Goal: Task Accomplishment & Management: Complete application form

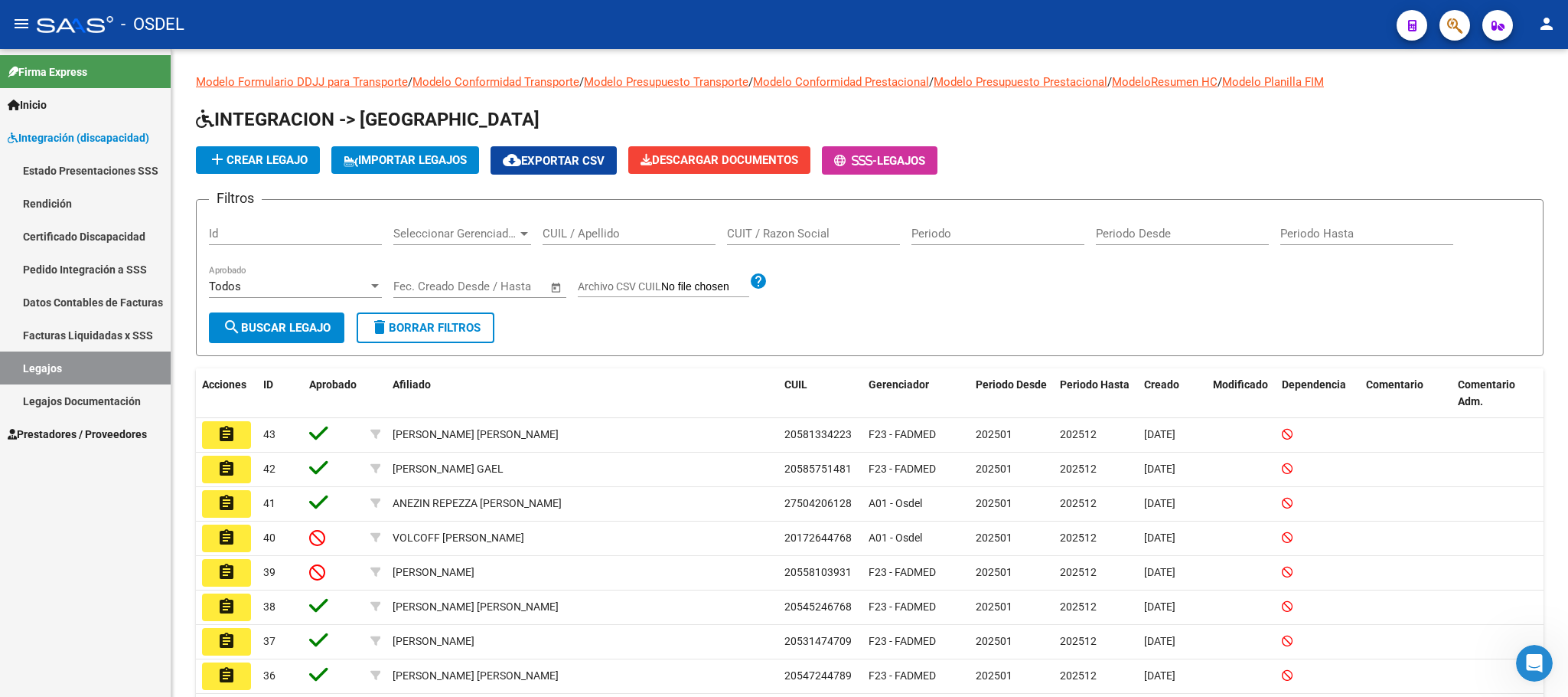
scroll to position [163, 0]
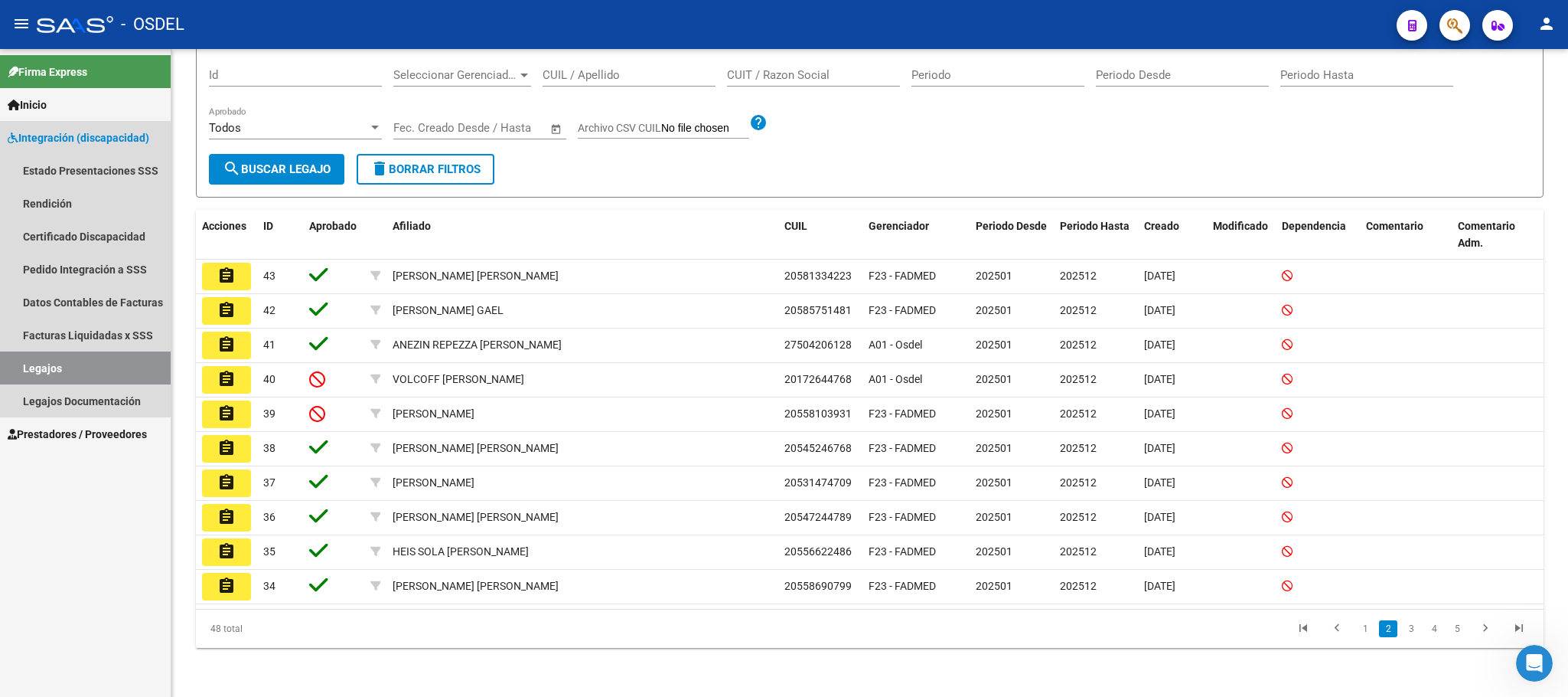
click at [84, 138] on span "Integración (discapacidad)" at bounding box center [79, 138] width 142 height 17
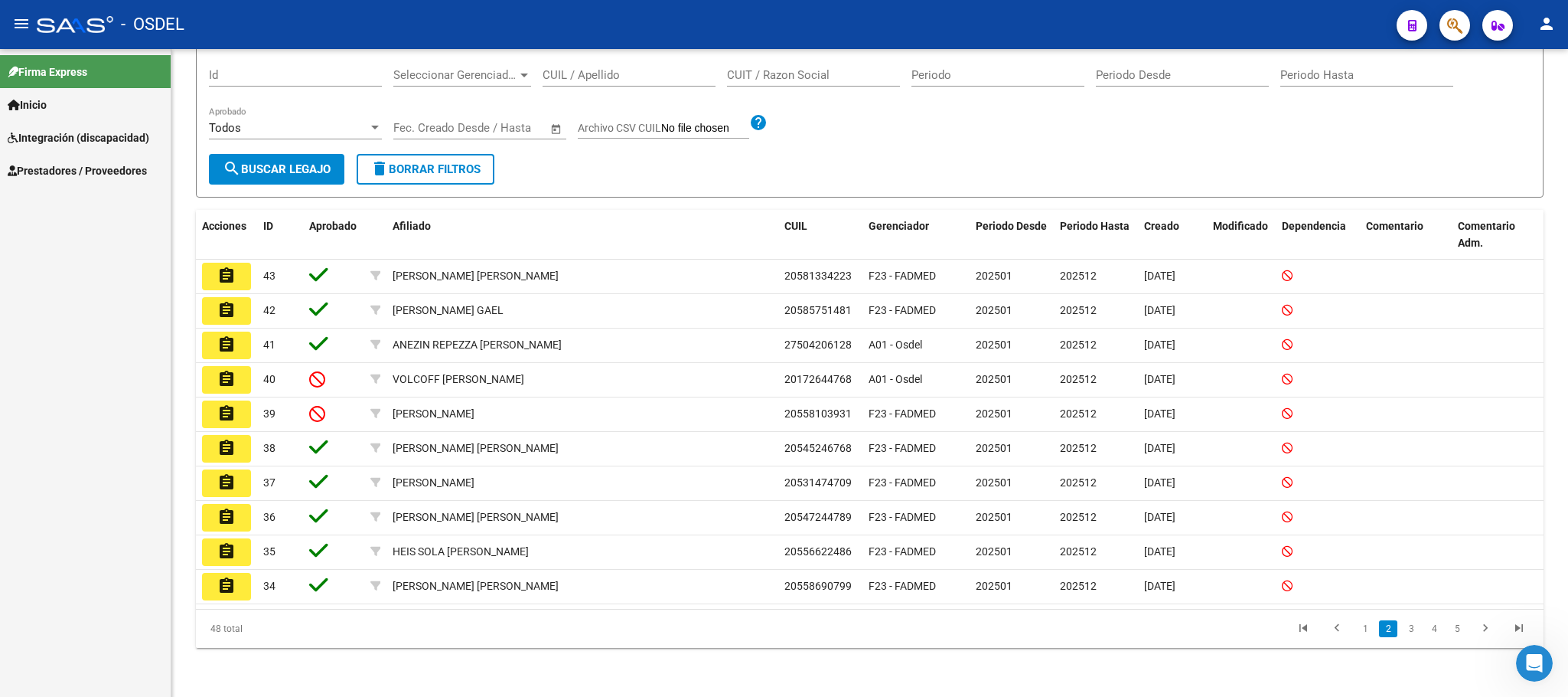
click at [78, 143] on span "Integración (discapacidad)" at bounding box center [79, 138] width 142 height 17
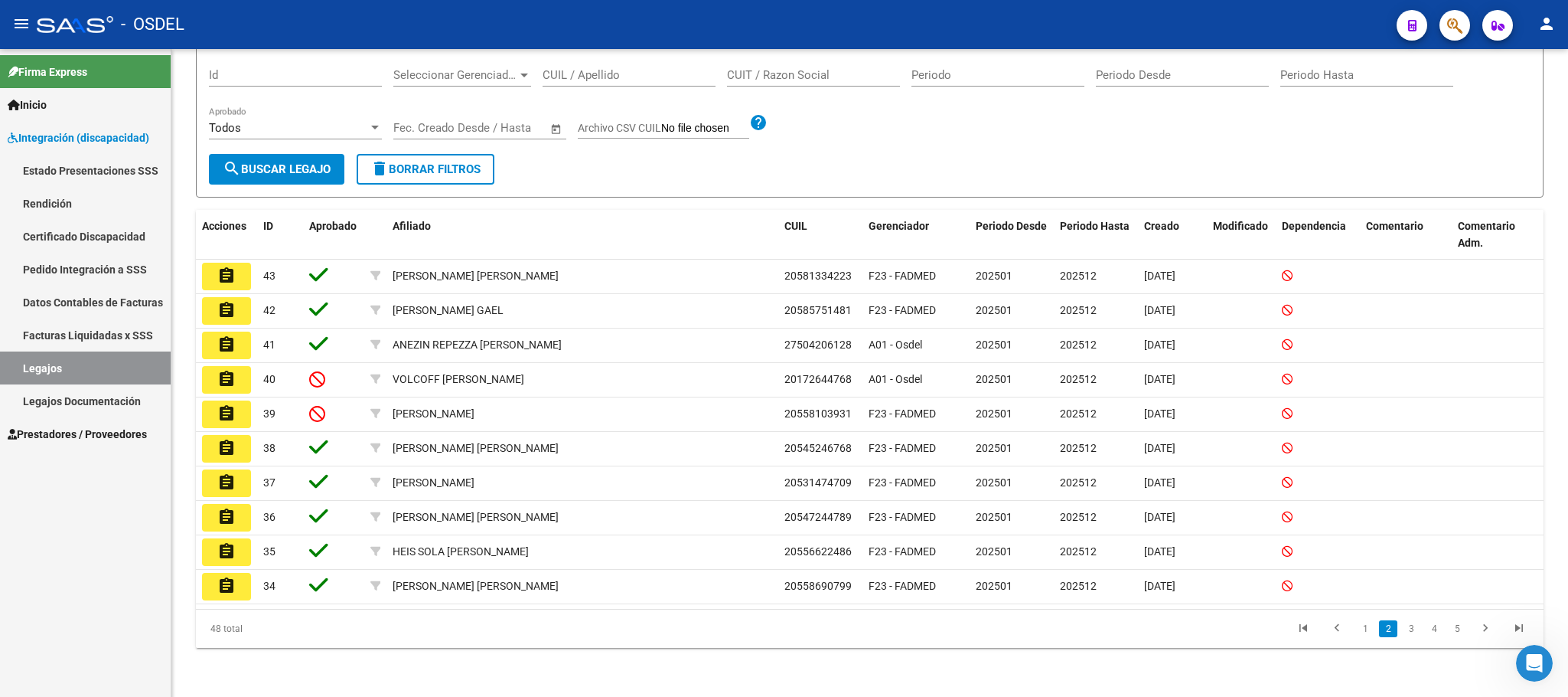
click at [62, 271] on link "Pedido Integración a SSS" at bounding box center [85, 269] width 171 height 33
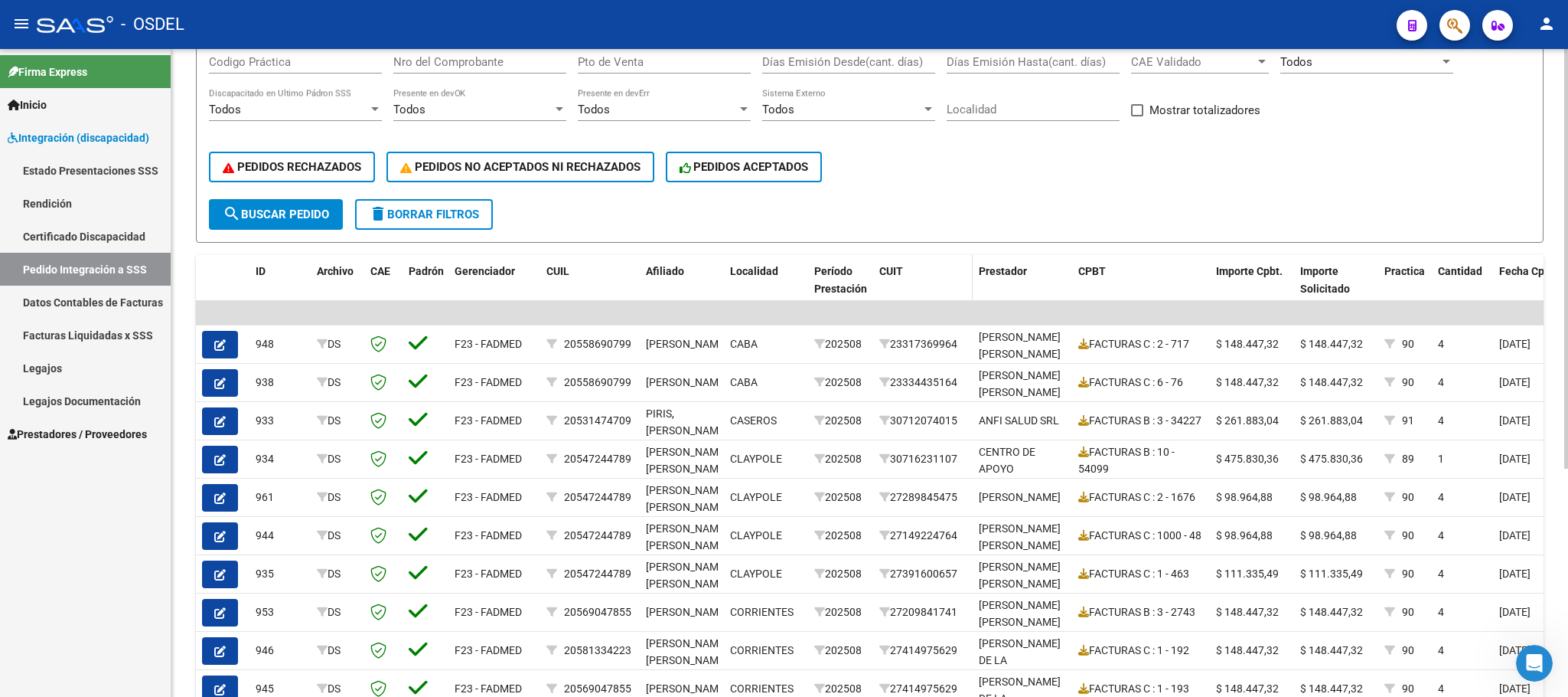
scroll to position [345, 0]
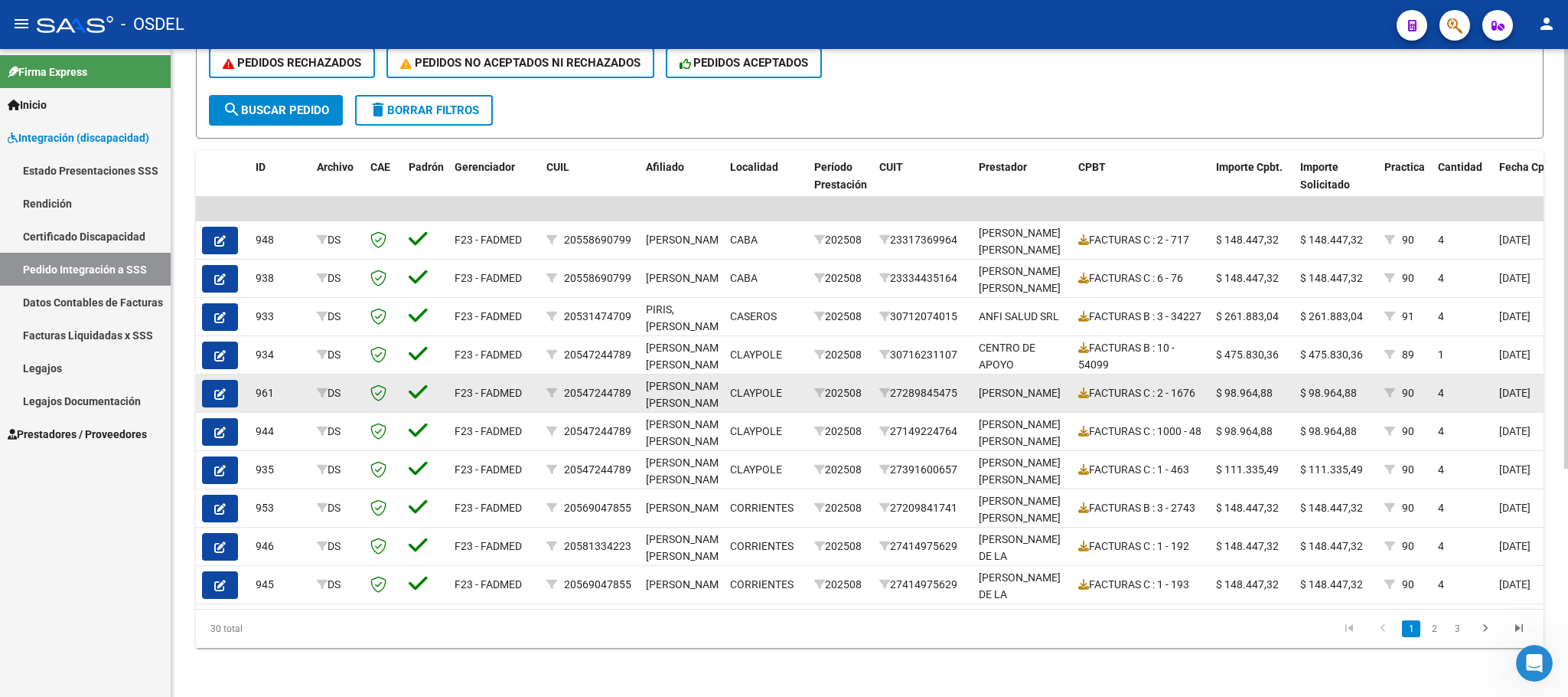
click at [221, 389] on icon "button" at bounding box center [219, 394] width 11 height 11
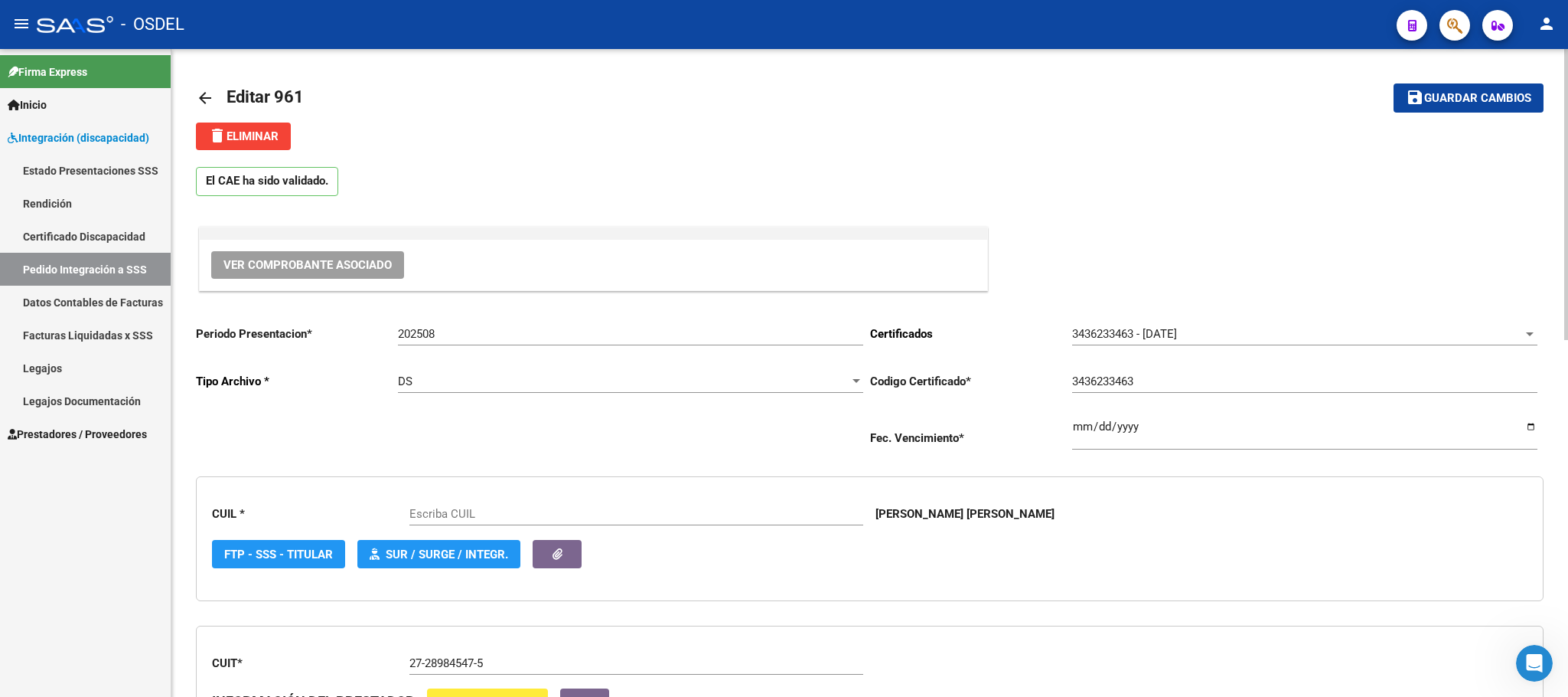
type input "20547244789"
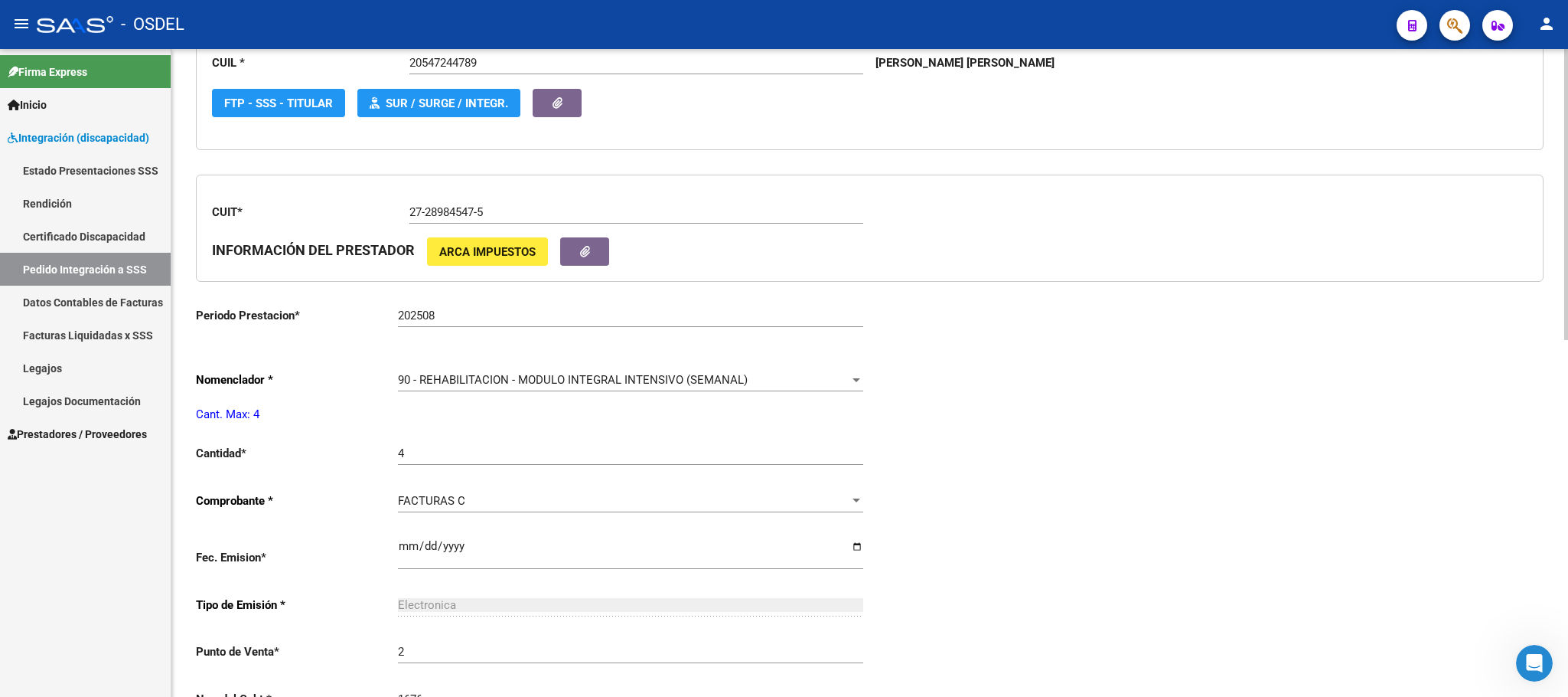
scroll to position [460, 0]
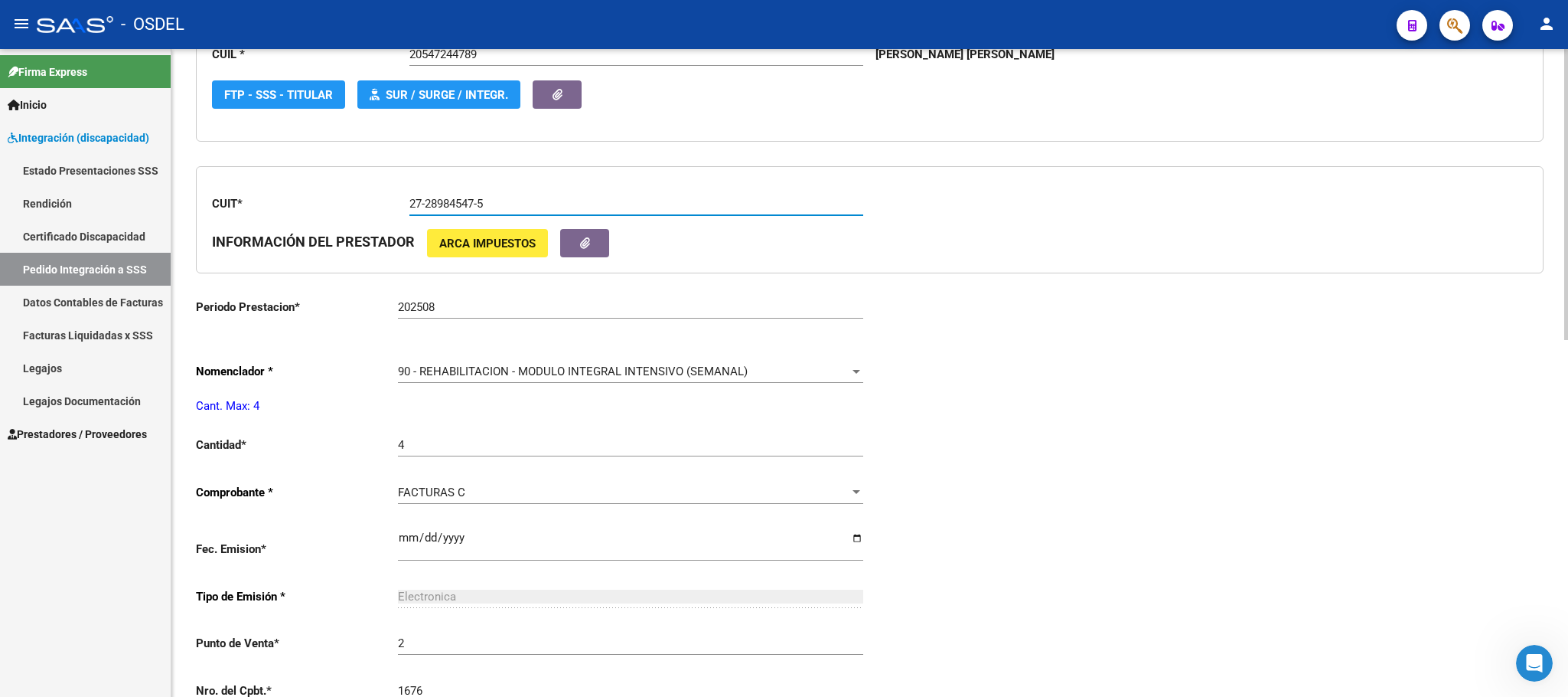
drag, startPoint x: 486, startPoint y: 205, endPoint x: 382, endPoint y: 205, distance: 104.0
click at [382, 205] on app-form-text-field "CUIT * 27-28984547-5 Ingresar el CUIT" at bounding box center [537, 203] width 651 height 14
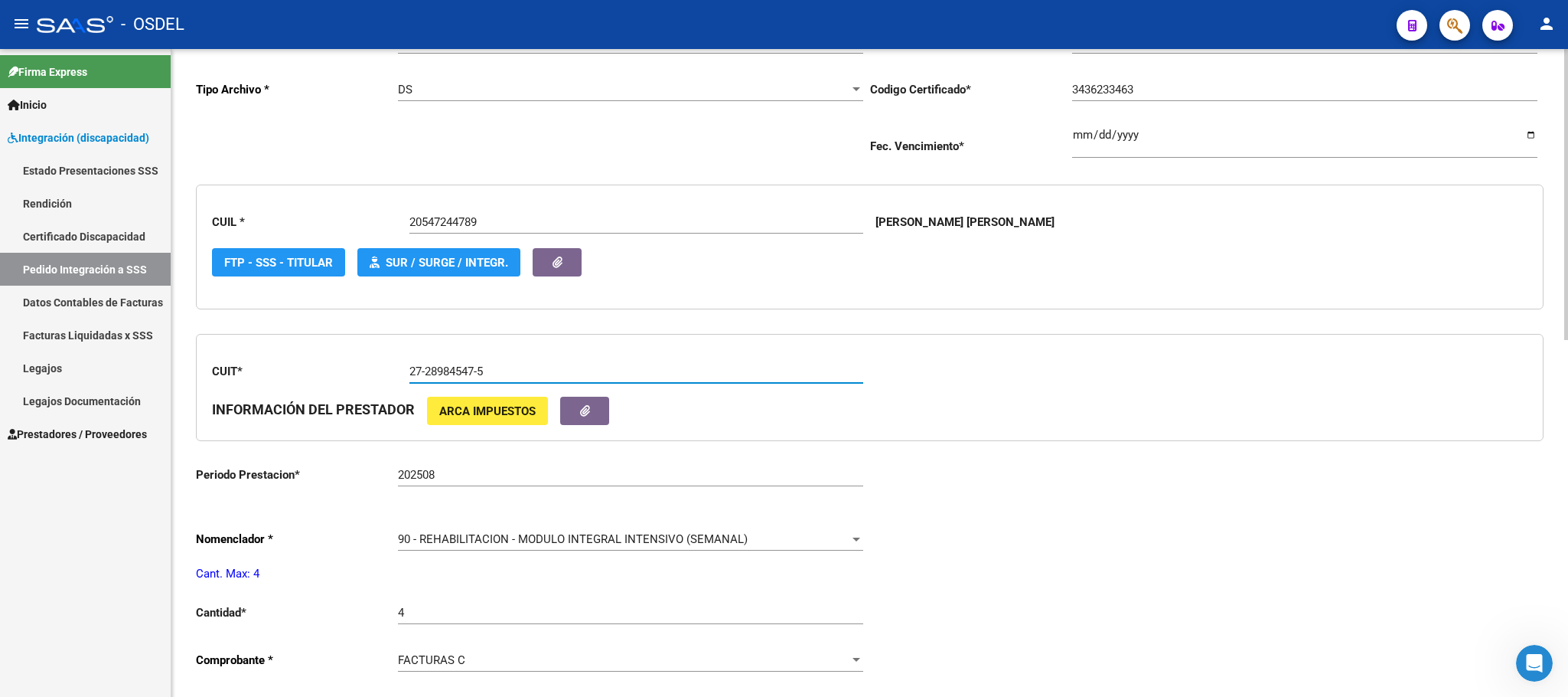
scroll to position [345, 0]
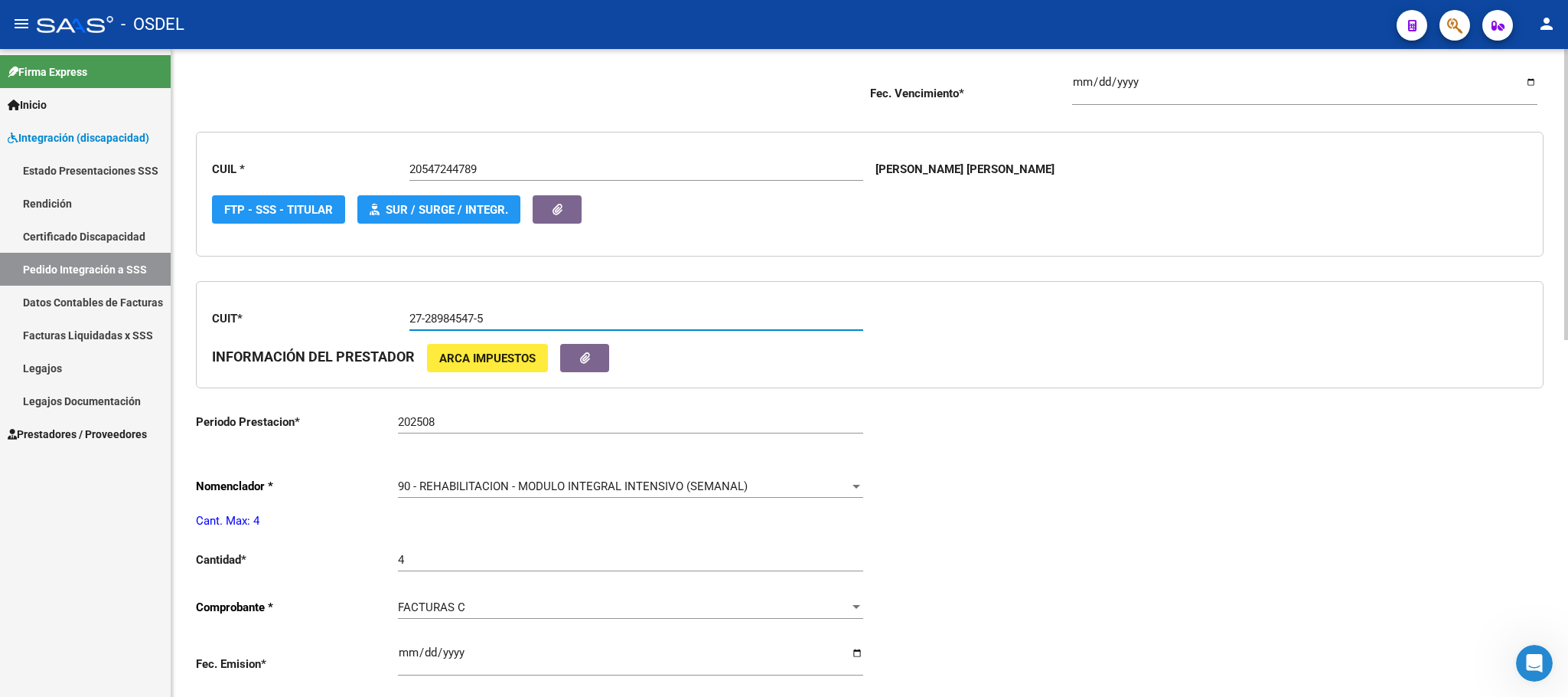
click at [1029, 553] on div "Periodo Presentacion * 202508 Ingresar el Periodo Tipo Archivo * DS Seleccionar…" at bounding box center [870, 533] width 1348 height 1132
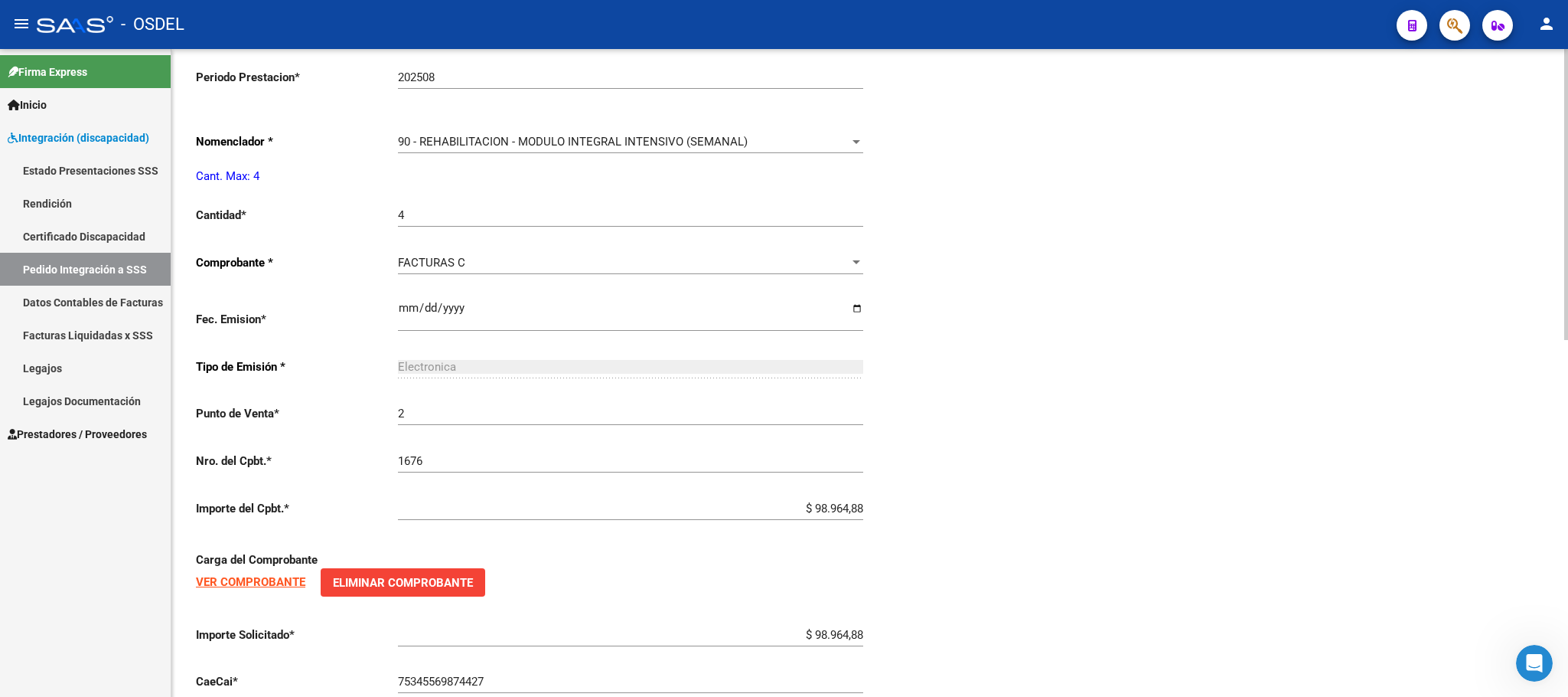
scroll to position [791, 0]
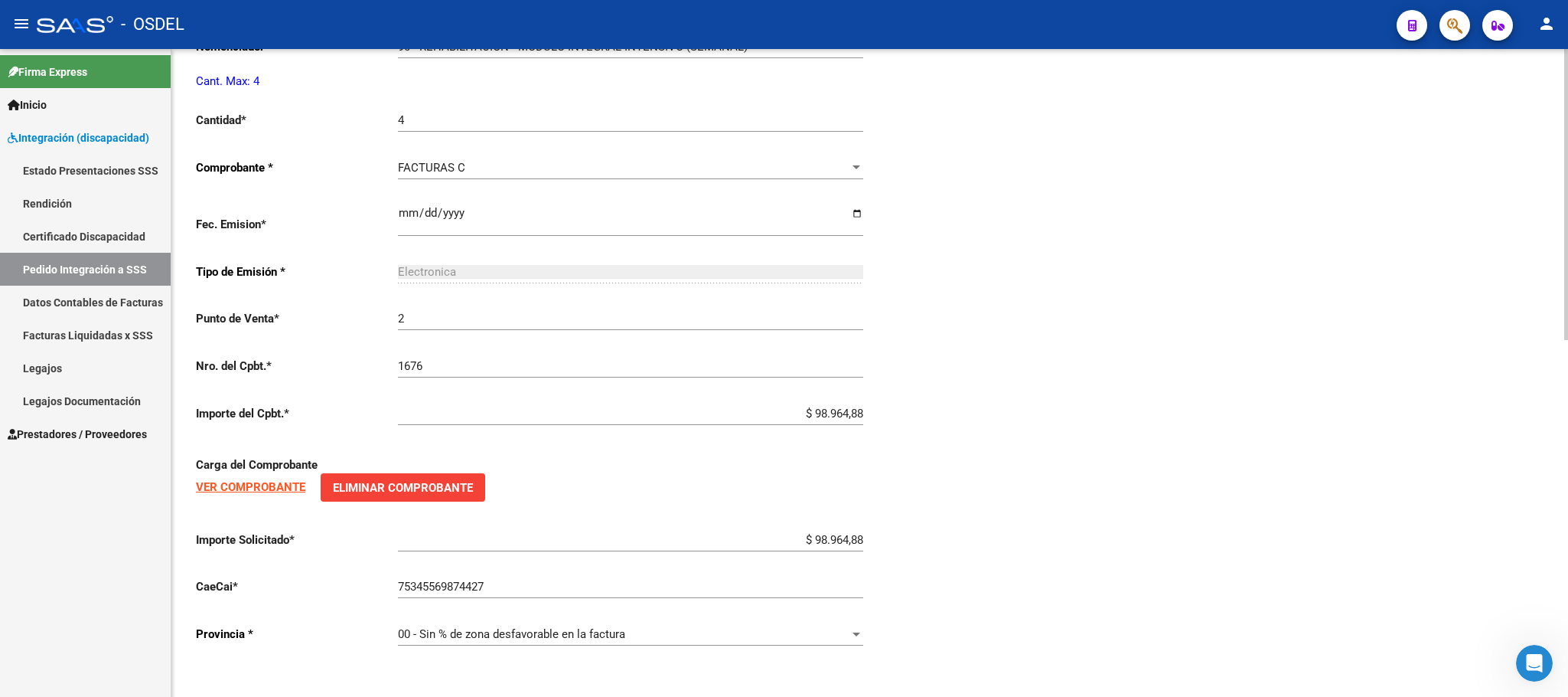
click at [274, 487] on strong "VER COMPROBANTE" at bounding box center [251, 487] width 109 height 14
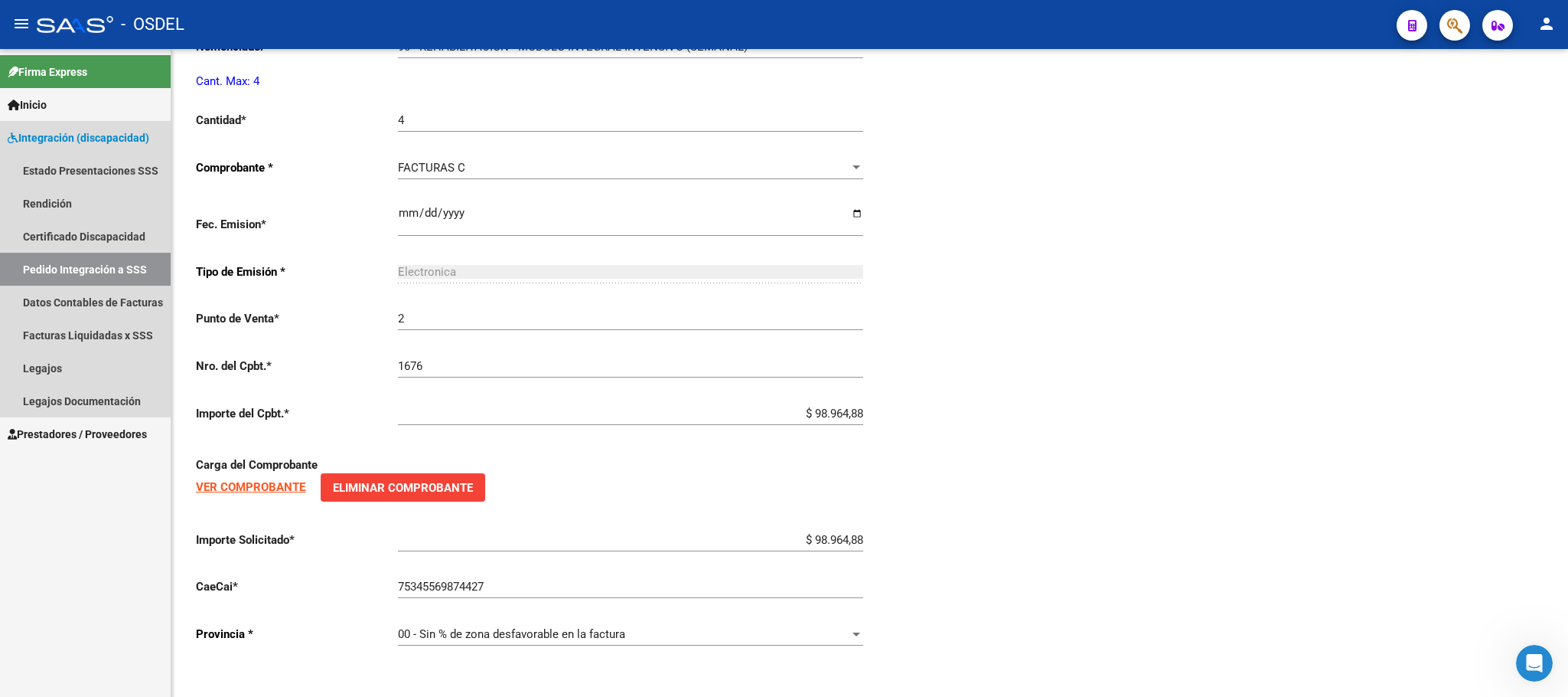
click at [57, 258] on link "Pedido Integración a SSS" at bounding box center [85, 269] width 171 height 33
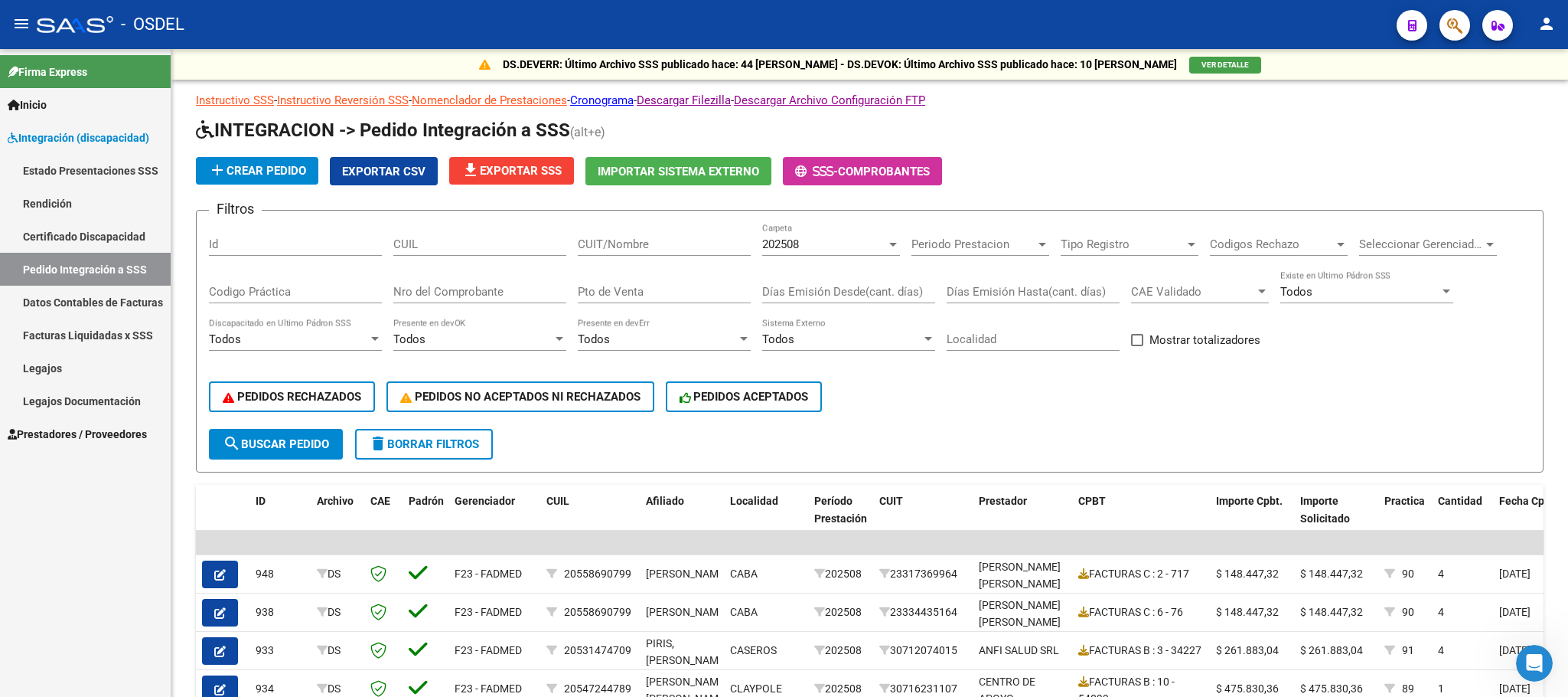
click at [53, 446] on link "Prestadores / Proveedores" at bounding box center [85, 434] width 171 height 33
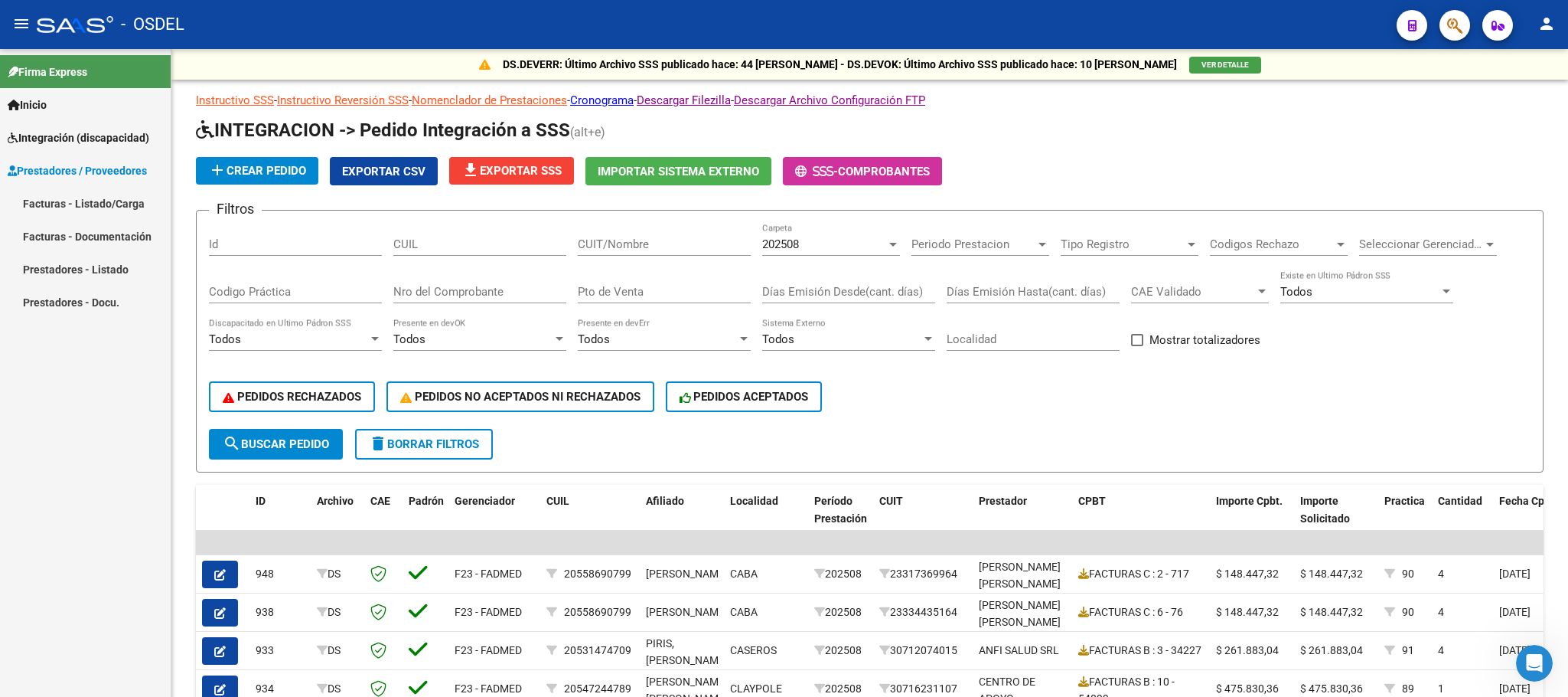
click at [100, 210] on link "Facturas - Listado/Carga" at bounding box center [85, 203] width 171 height 33
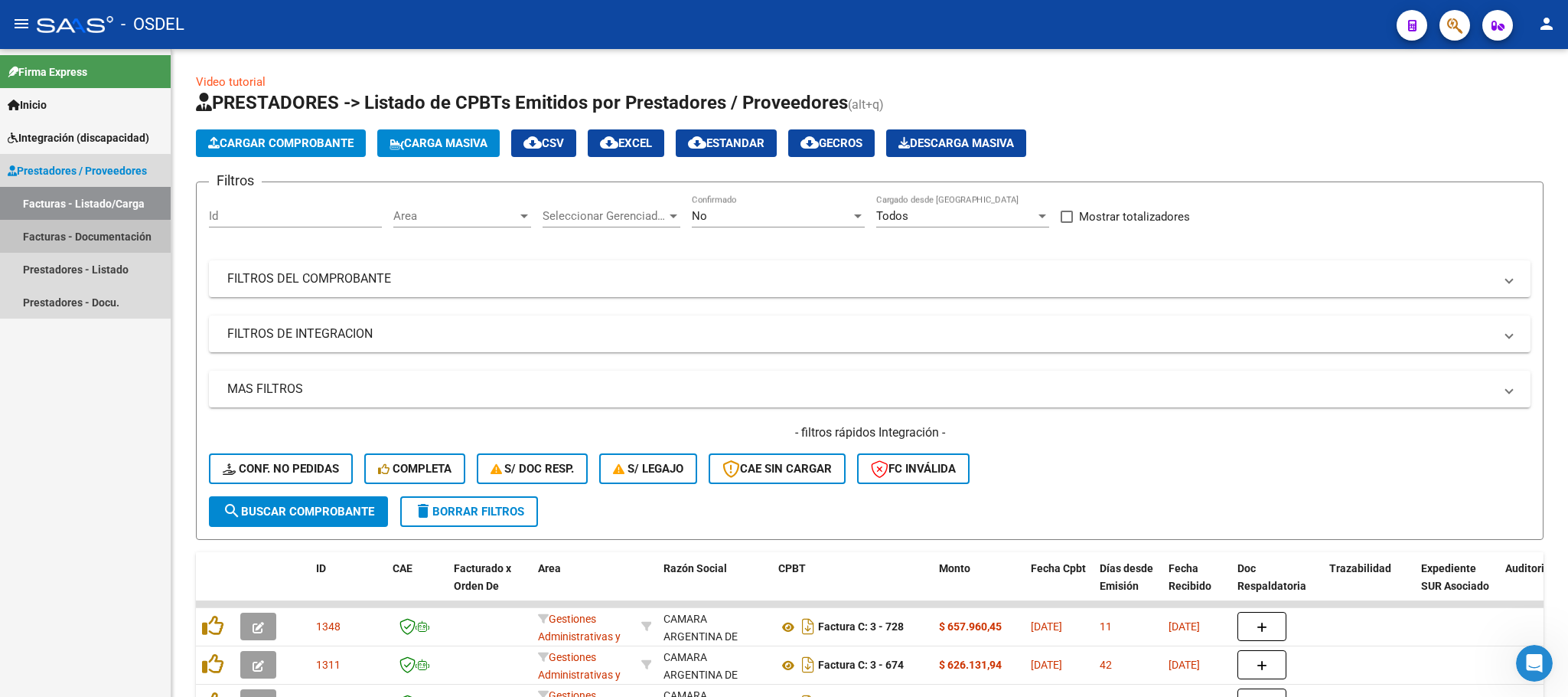
click at [61, 240] on link "Facturas - Documentación" at bounding box center [85, 236] width 171 height 33
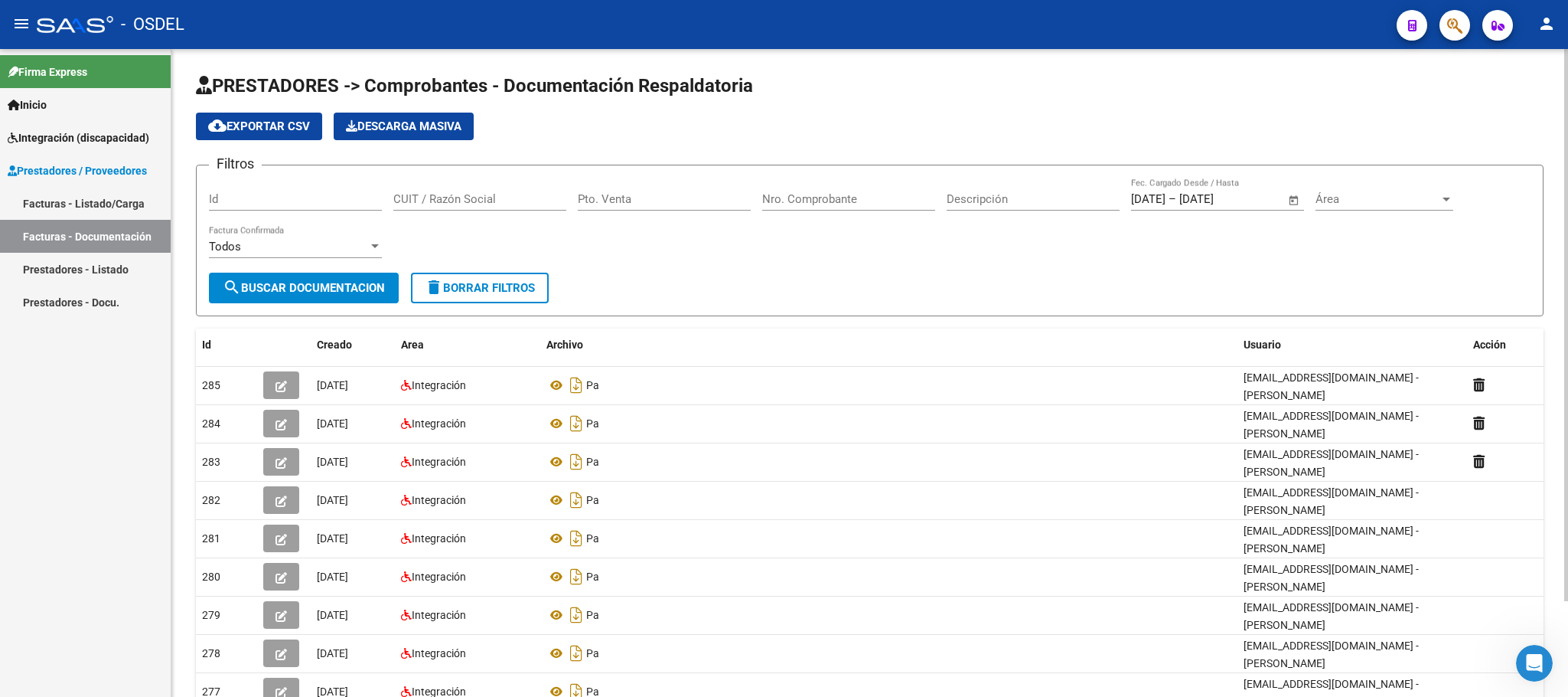
click at [770, 302] on form "Filtros Id CUIT / Razón Social Pto. Venta Nro. Comprobante Descripción 12/03/20…" at bounding box center [870, 241] width 1348 height 152
click at [494, 204] on input "CUIT / Razón Social" at bounding box center [480, 199] width 173 height 14
paste input "27289845475"
type input "27289845475"
click at [343, 296] on button "search Buscar Documentacion" at bounding box center [304, 288] width 189 height 31
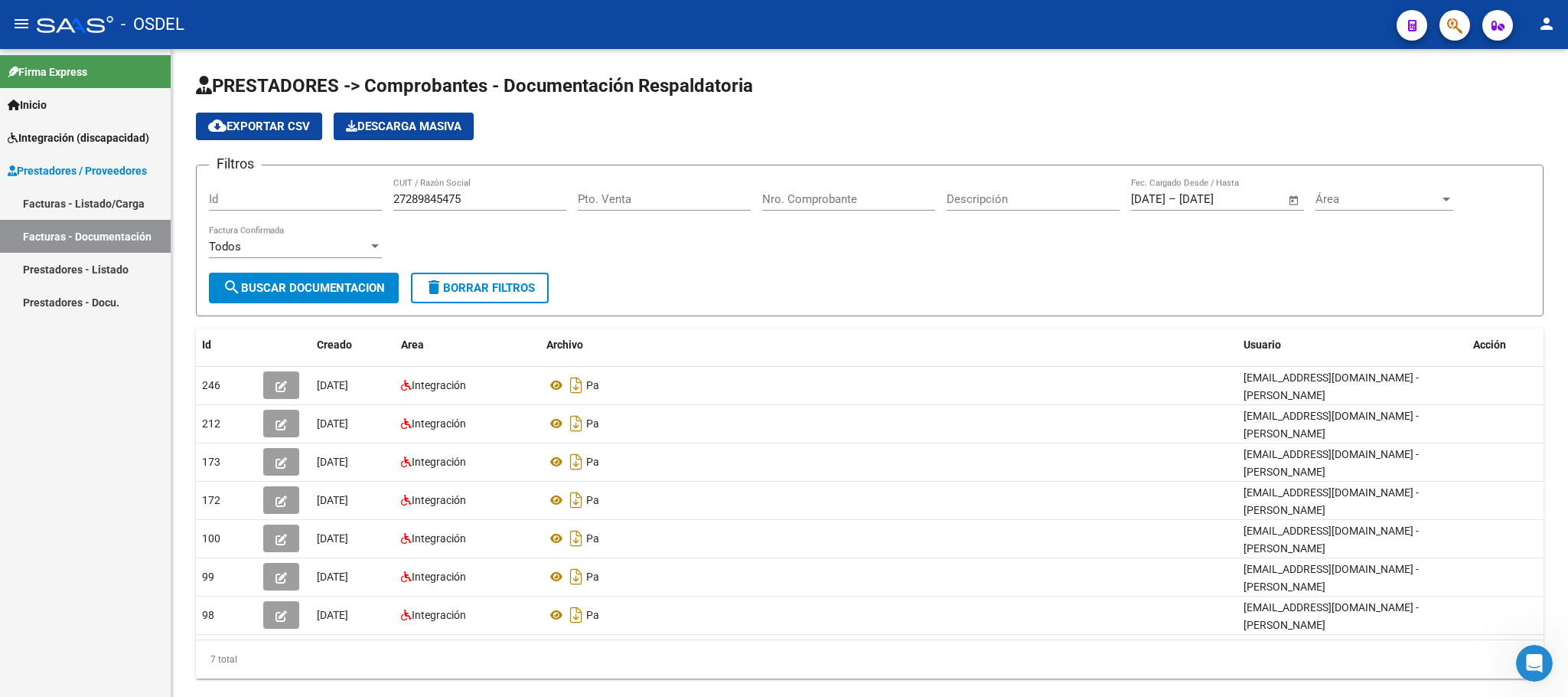
click at [72, 202] on link "Facturas - Listado/Carga" at bounding box center [85, 203] width 171 height 33
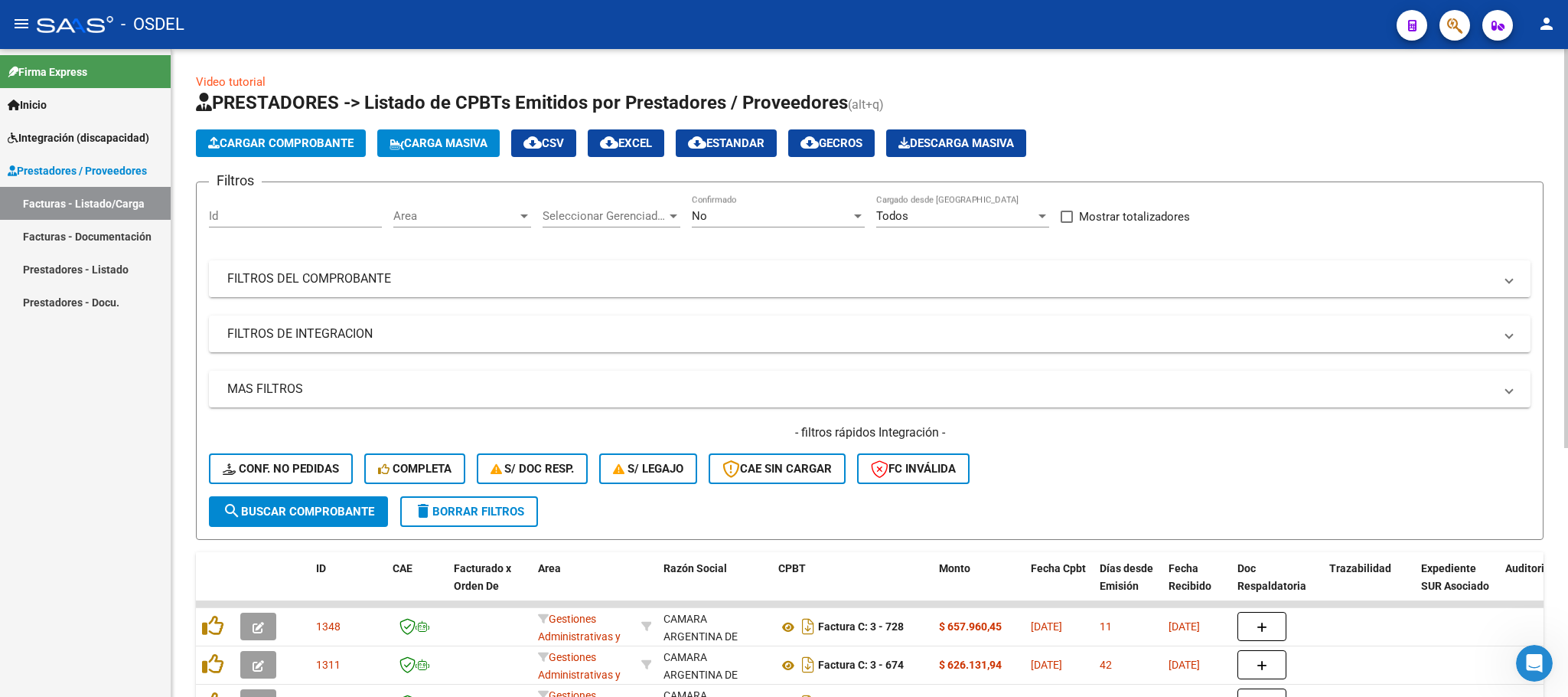
click at [434, 274] on mat-panel-title "FILTROS DEL COMPROBANTE" at bounding box center [860, 279] width 1267 height 17
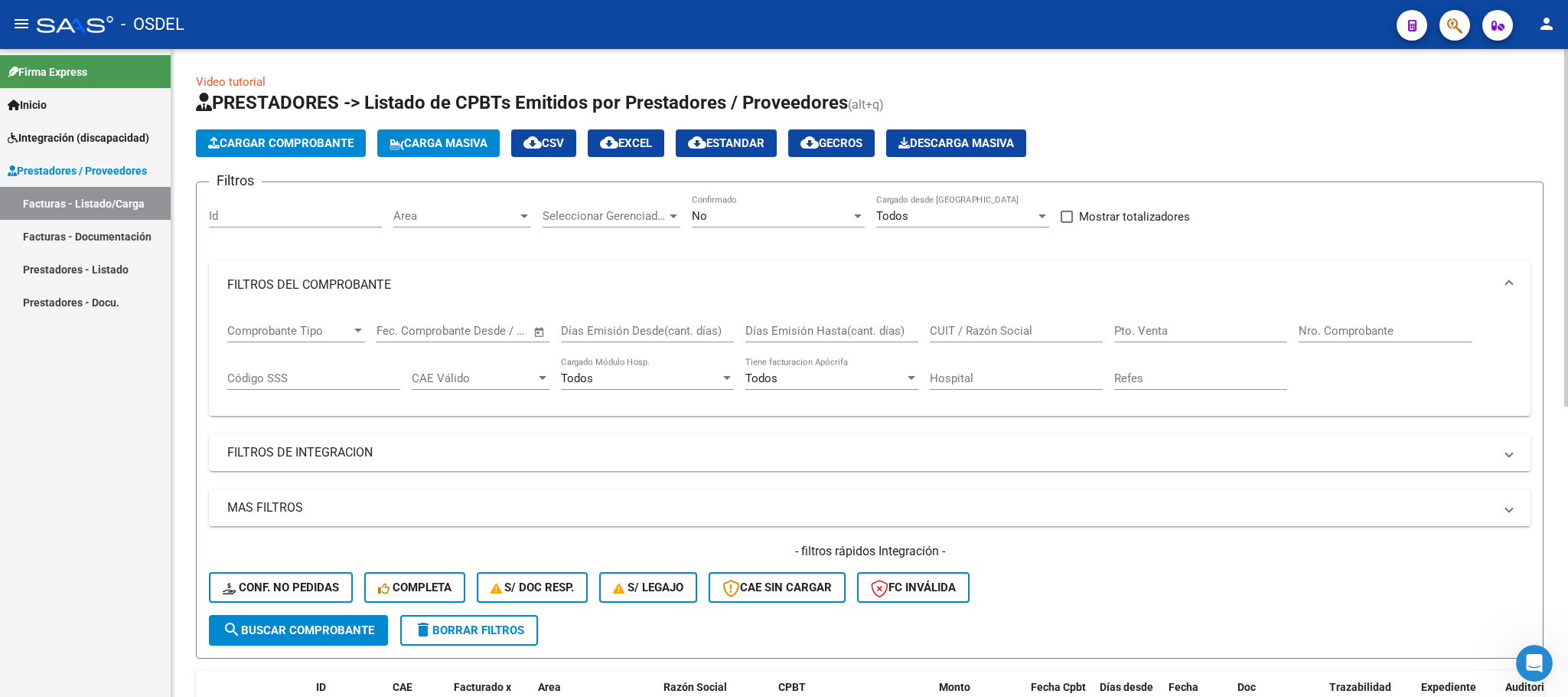
click at [960, 337] on input "CUIT / Razón Social" at bounding box center [1017, 331] width 173 height 14
paste input "27289845475"
type input "27289845475"
click at [333, 624] on span "search Buscar Comprobante" at bounding box center [299, 630] width 152 height 14
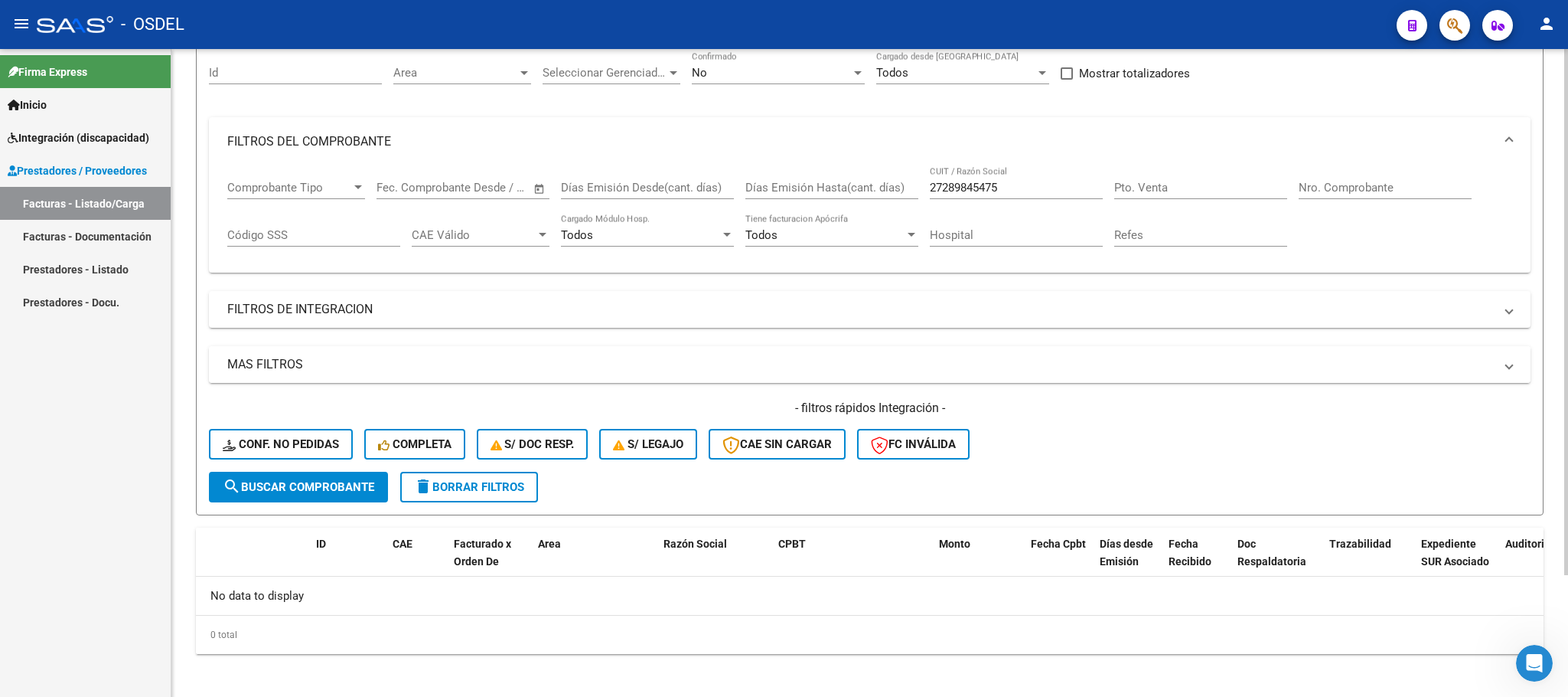
scroll to position [149, 0]
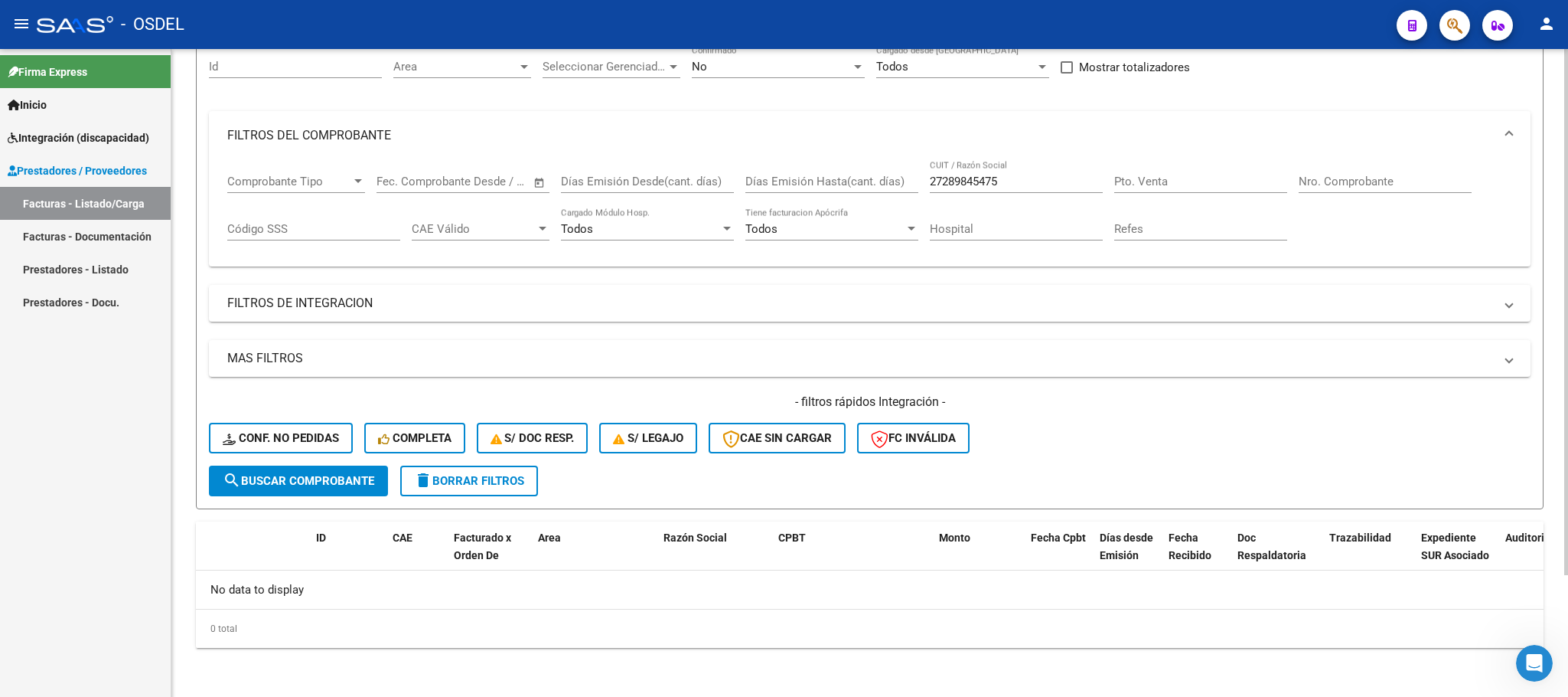
click at [839, 627] on div "0 total" at bounding box center [870, 629] width 1348 height 38
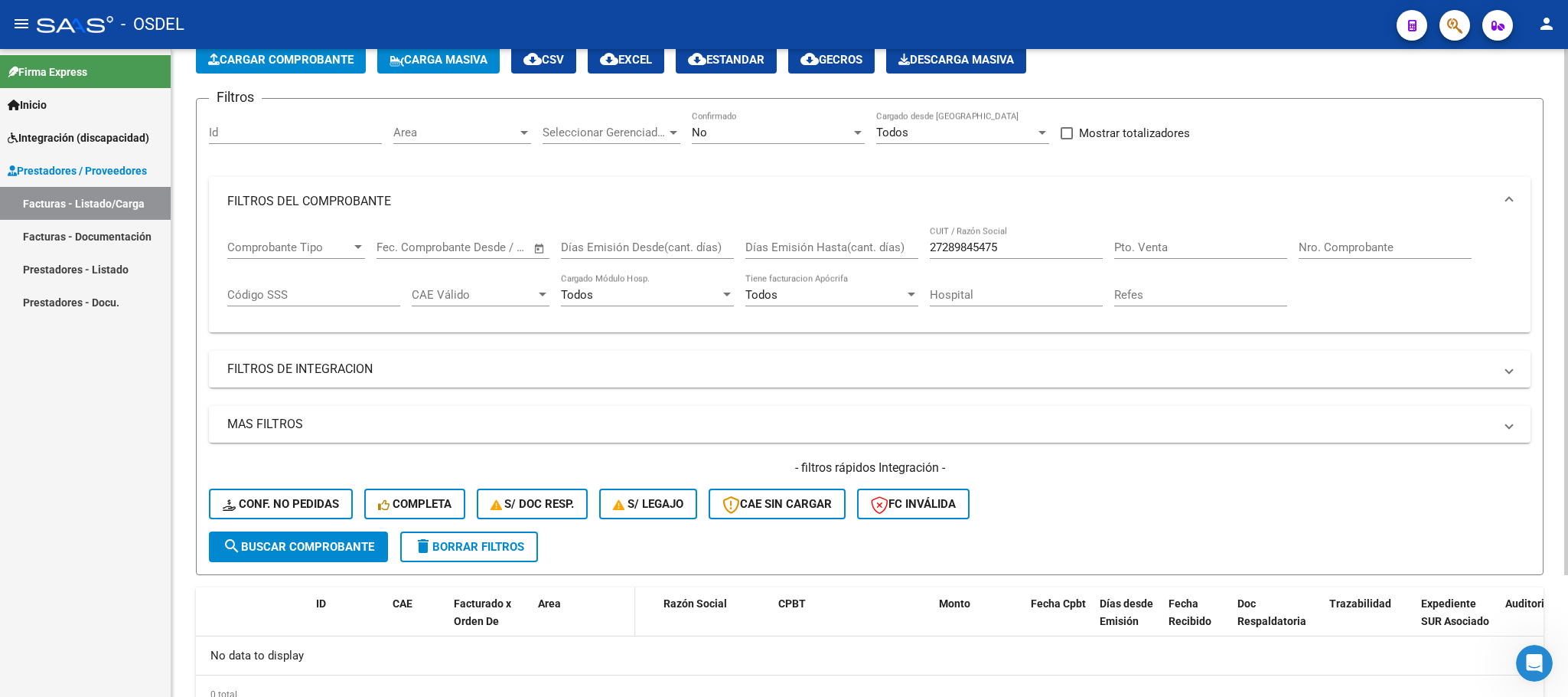
scroll to position [34, 0]
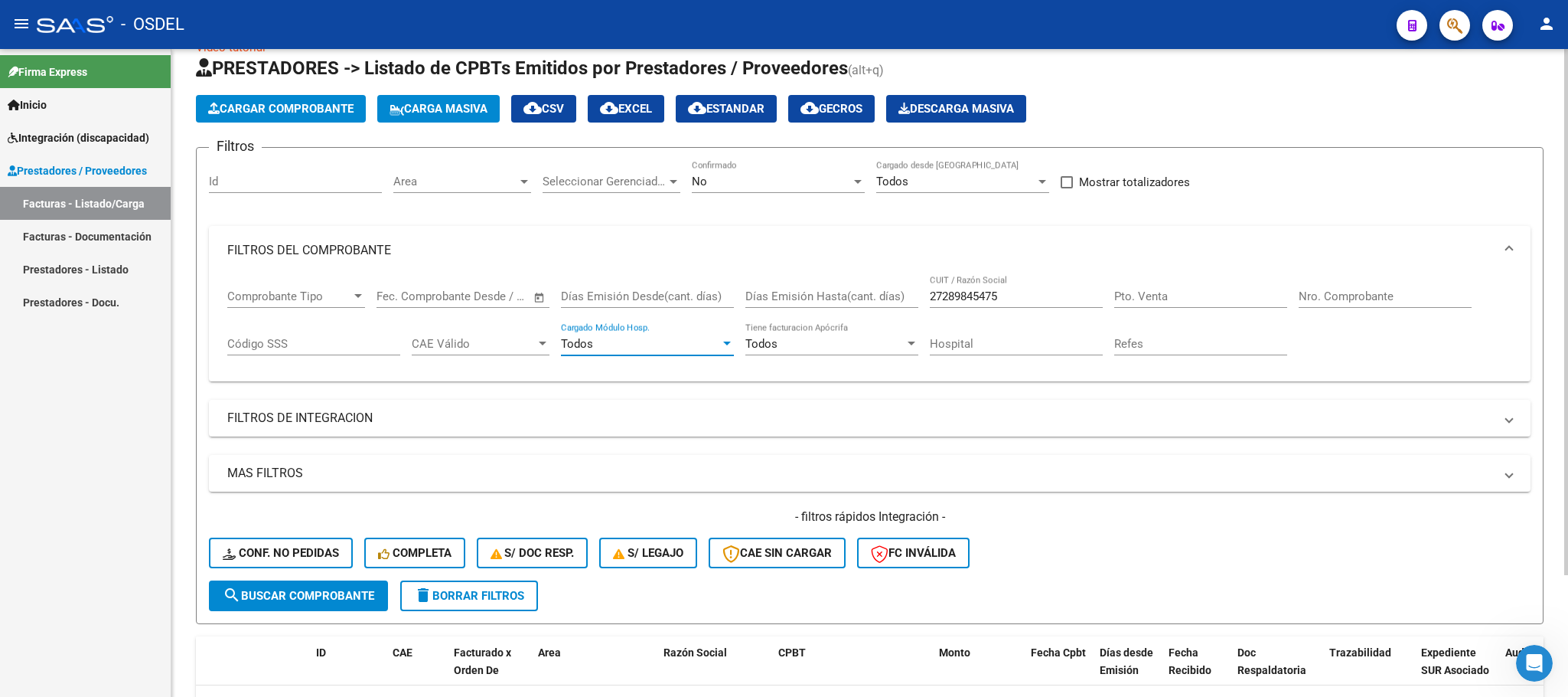
click at [669, 351] on div "Todos" at bounding box center [640, 344] width 160 height 14
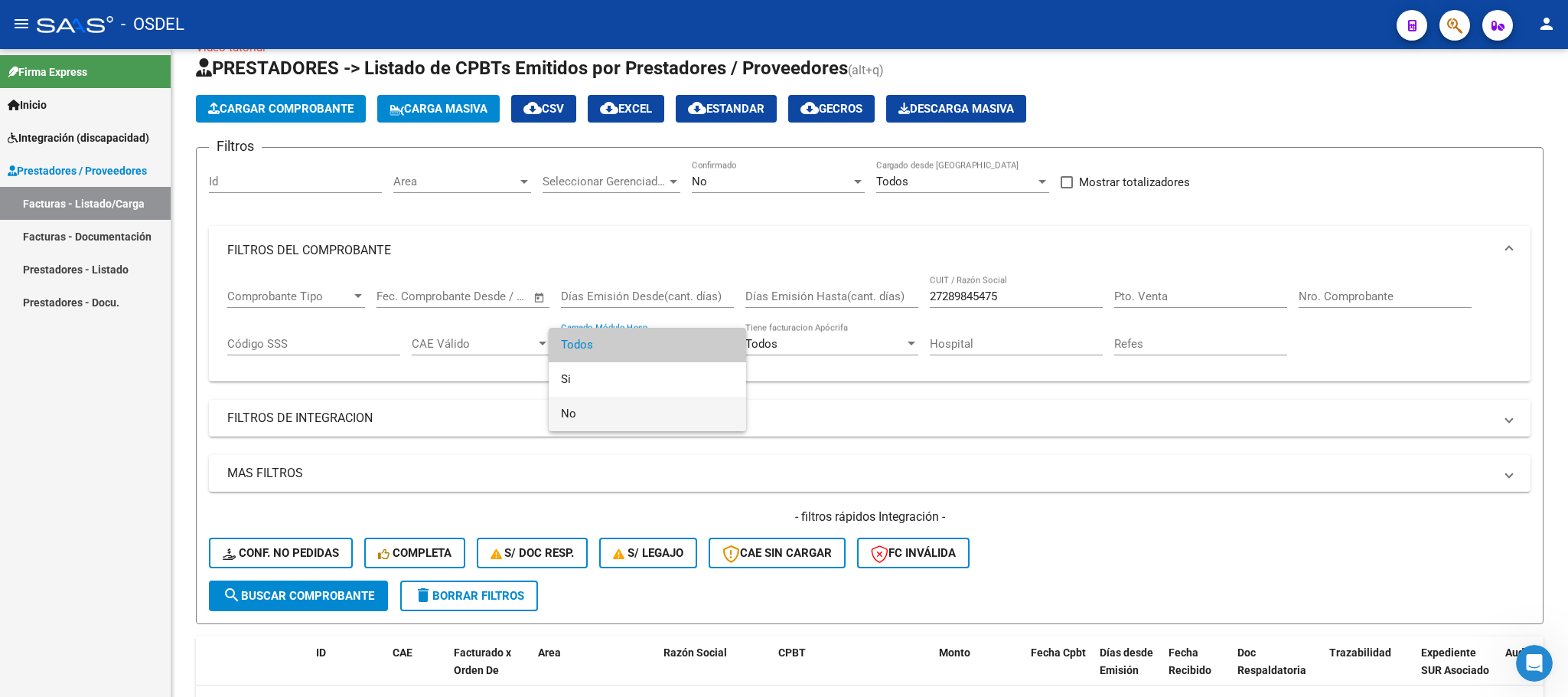
click at [627, 417] on span "No" at bounding box center [647, 414] width 173 height 34
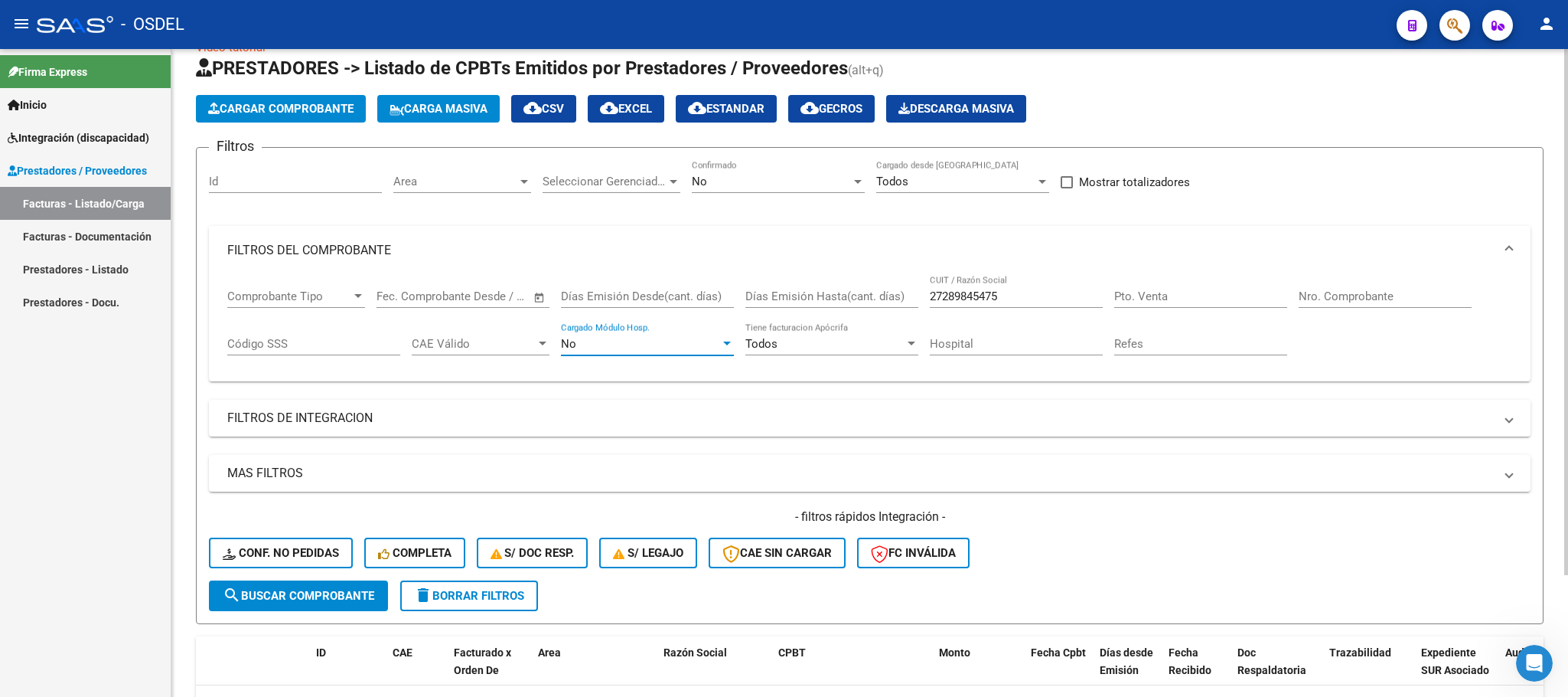
click at [1157, 297] on input "Pto. Venta" at bounding box center [1201, 296] width 173 height 14
type input "2"
type input "1676"
click at [354, 577] on div "- filtros rápidos Integración - Conf. no pedidas Completa S/ Doc Resp. S/ legaj…" at bounding box center [870, 544] width 1322 height 72
click at [347, 600] on span "search Buscar Comprobante" at bounding box center [299, 596] width 152 height 14
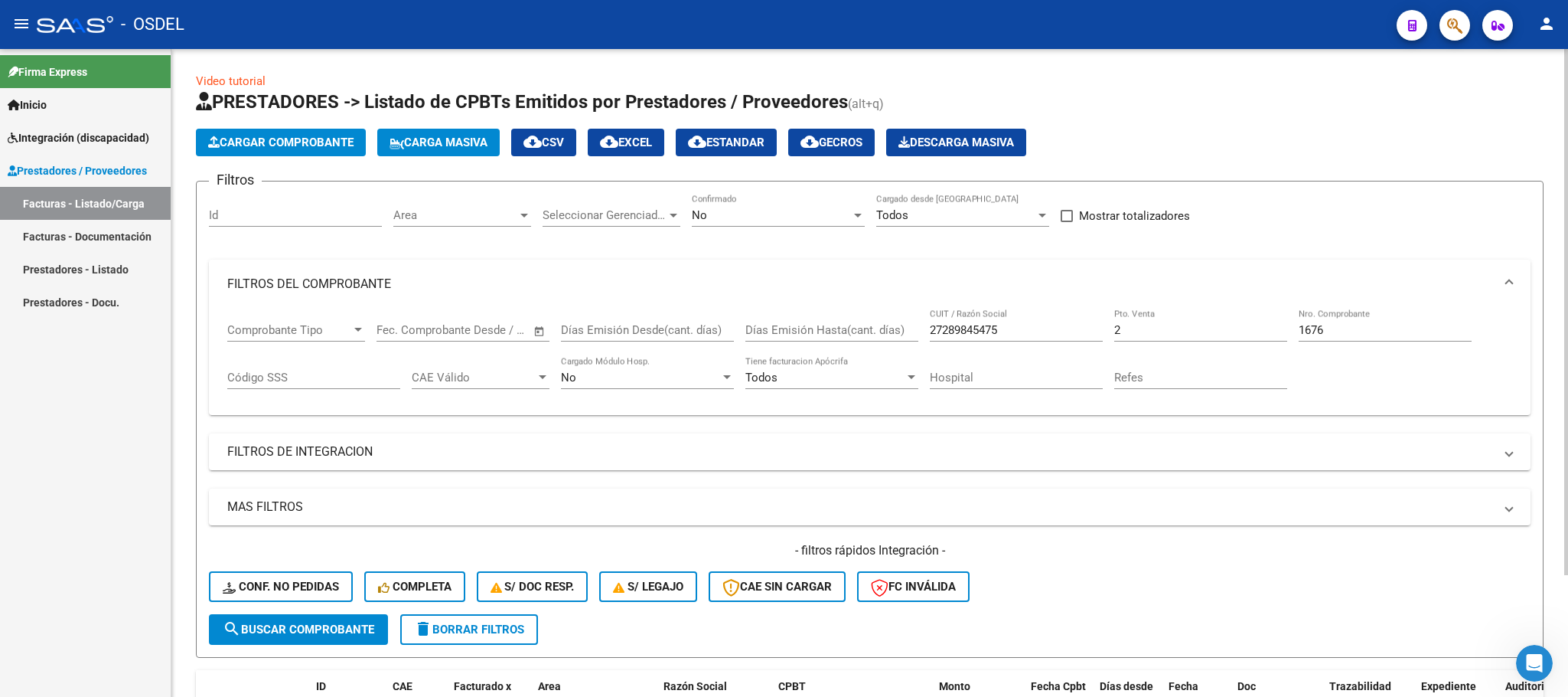
scroll to position [0, 0]
click at [940, 220] on div "Todos" at bounding box center [956, 216] width 160 height 14
click at [940, 220] on span "Todos" at bounding box center [963, 217] width 173 height 34
click at [746, 227] on div "No Confirmado" at bounding box center [778, 211] width 173 height 33
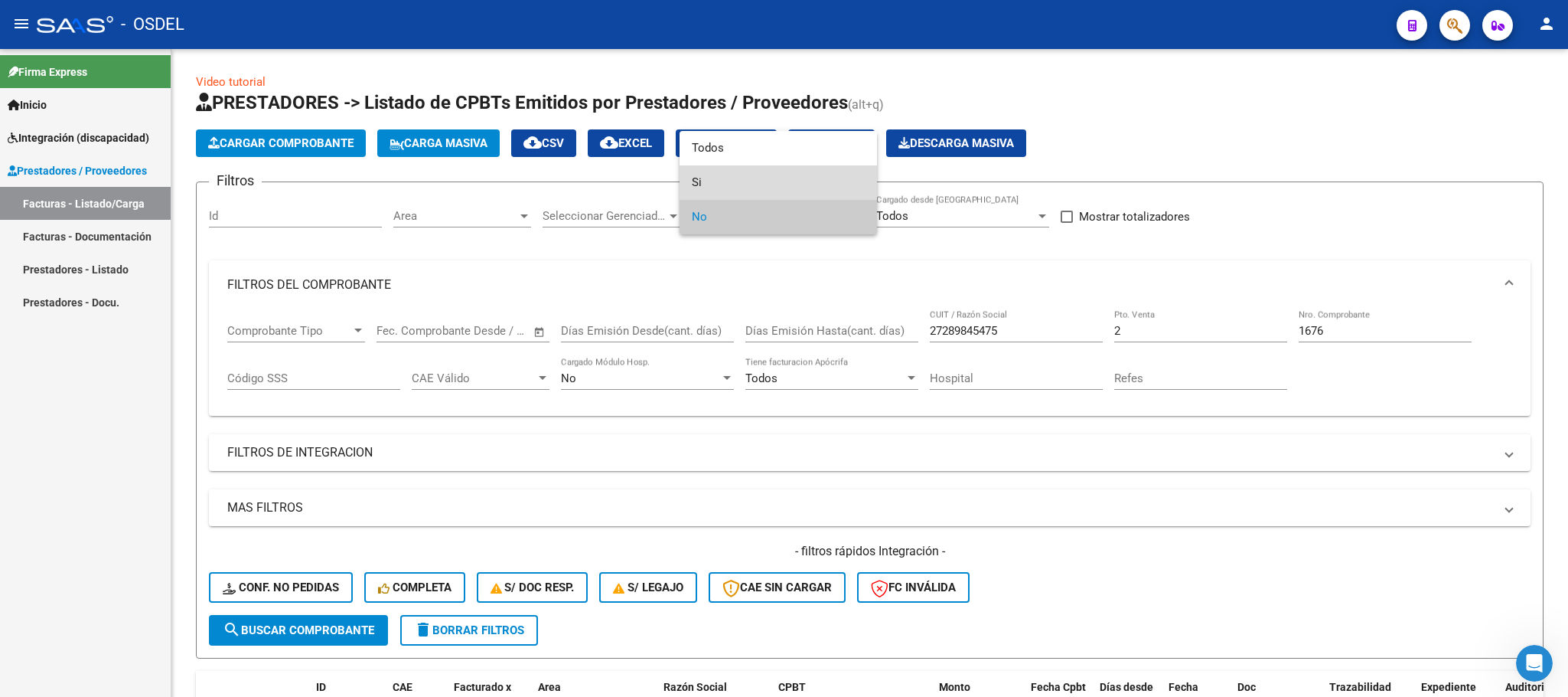
click at [721, 177] on span "Si" at bounding box center [778, 183] width 173 height 34
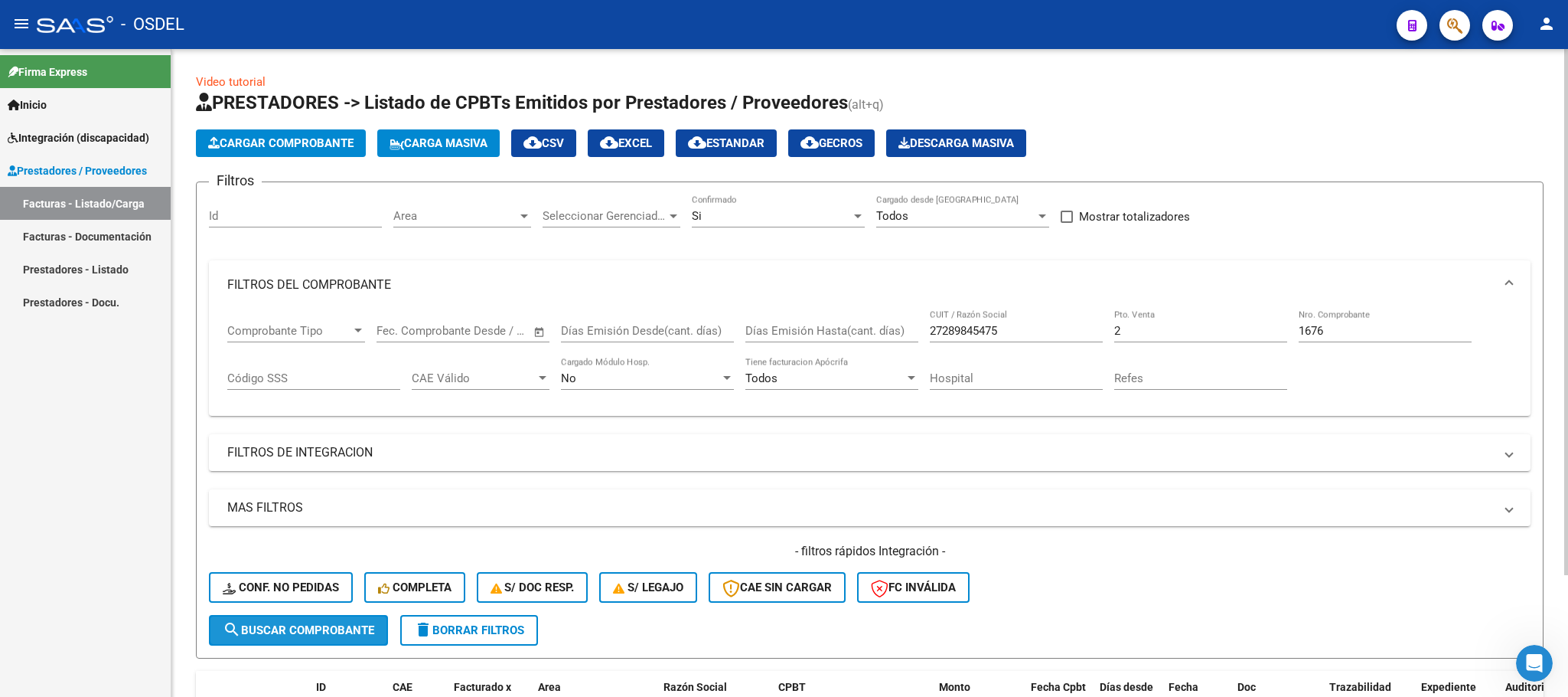
click at [353, 630] on span "search Buscar Comprobante" at bounding box center [299, 630] width 152 height 14
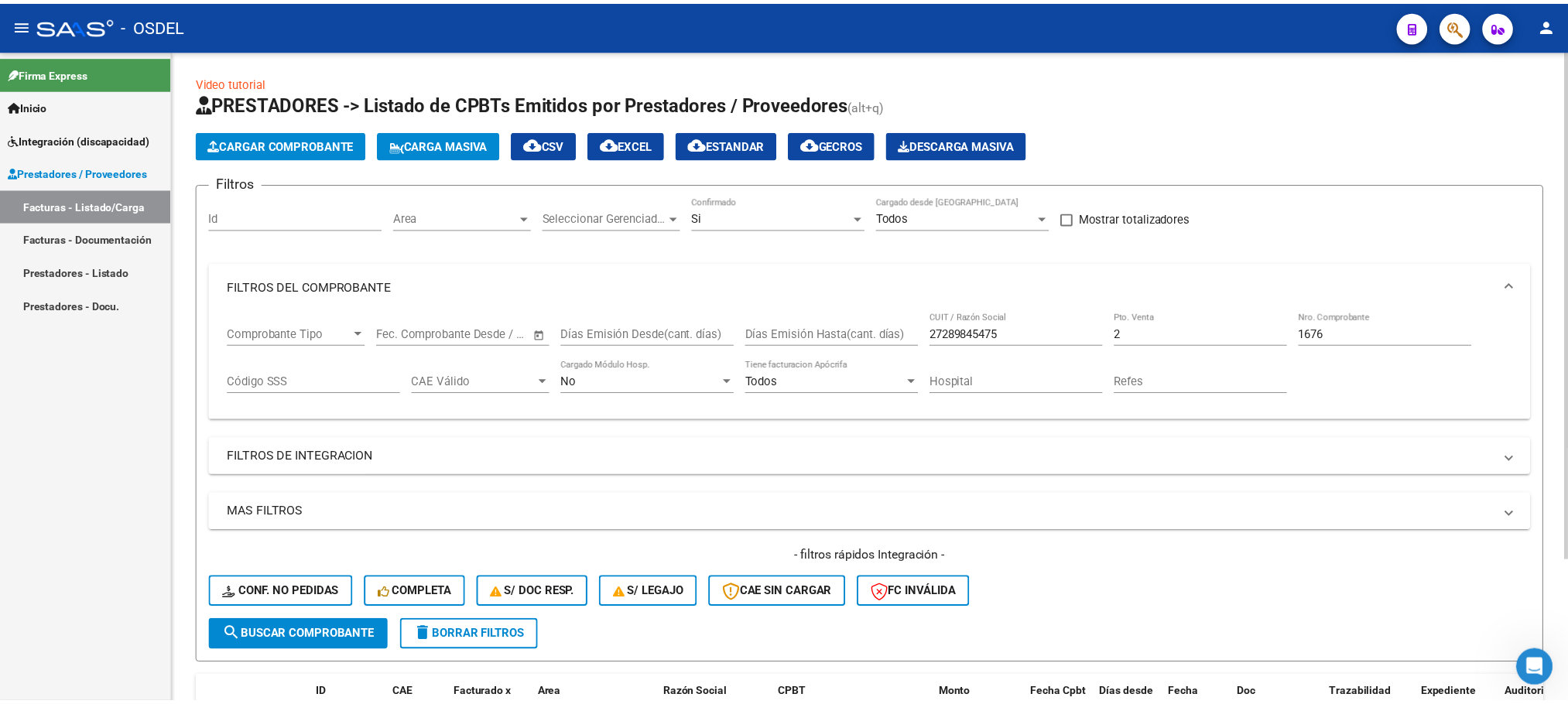
scroll to position [181, 0]
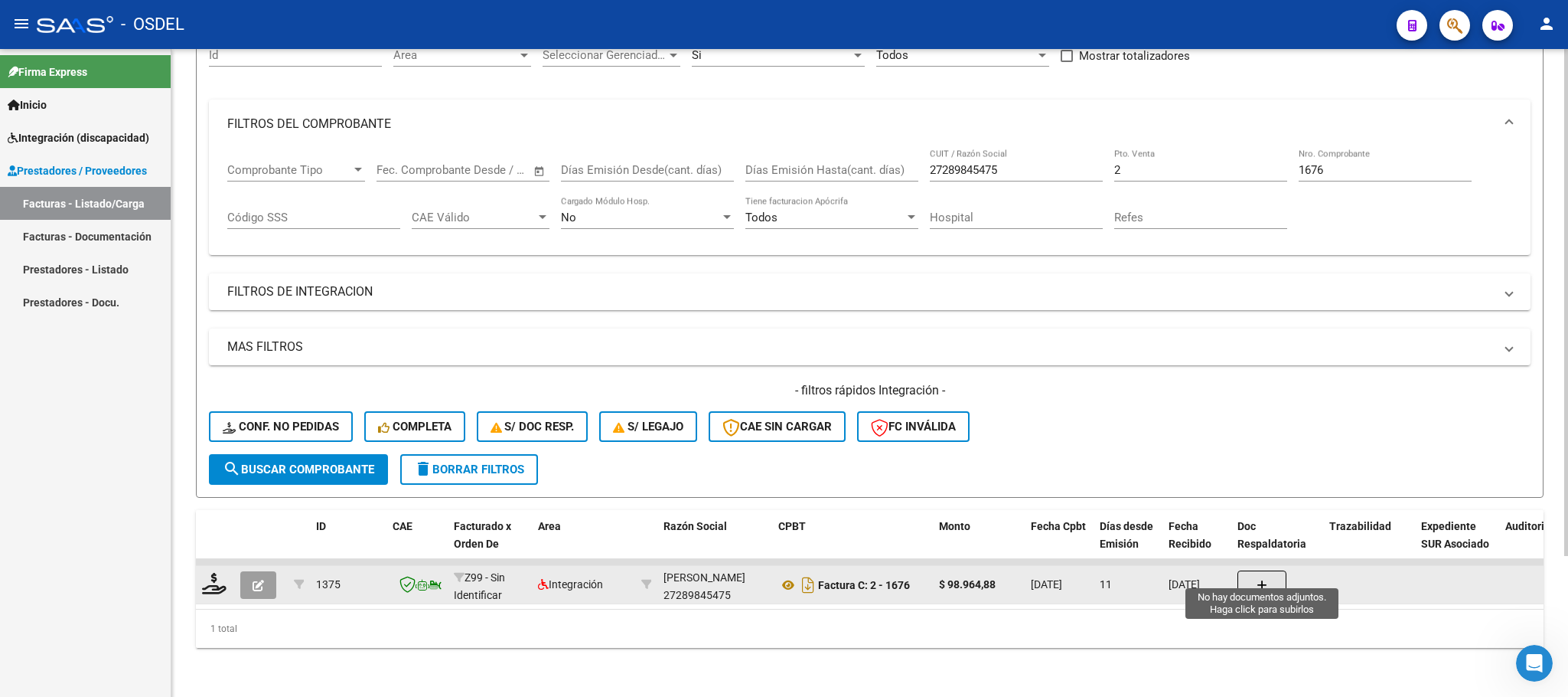
click at [1273, 577] on button "button" at bounding box center [1262, 585] width 49 height 29
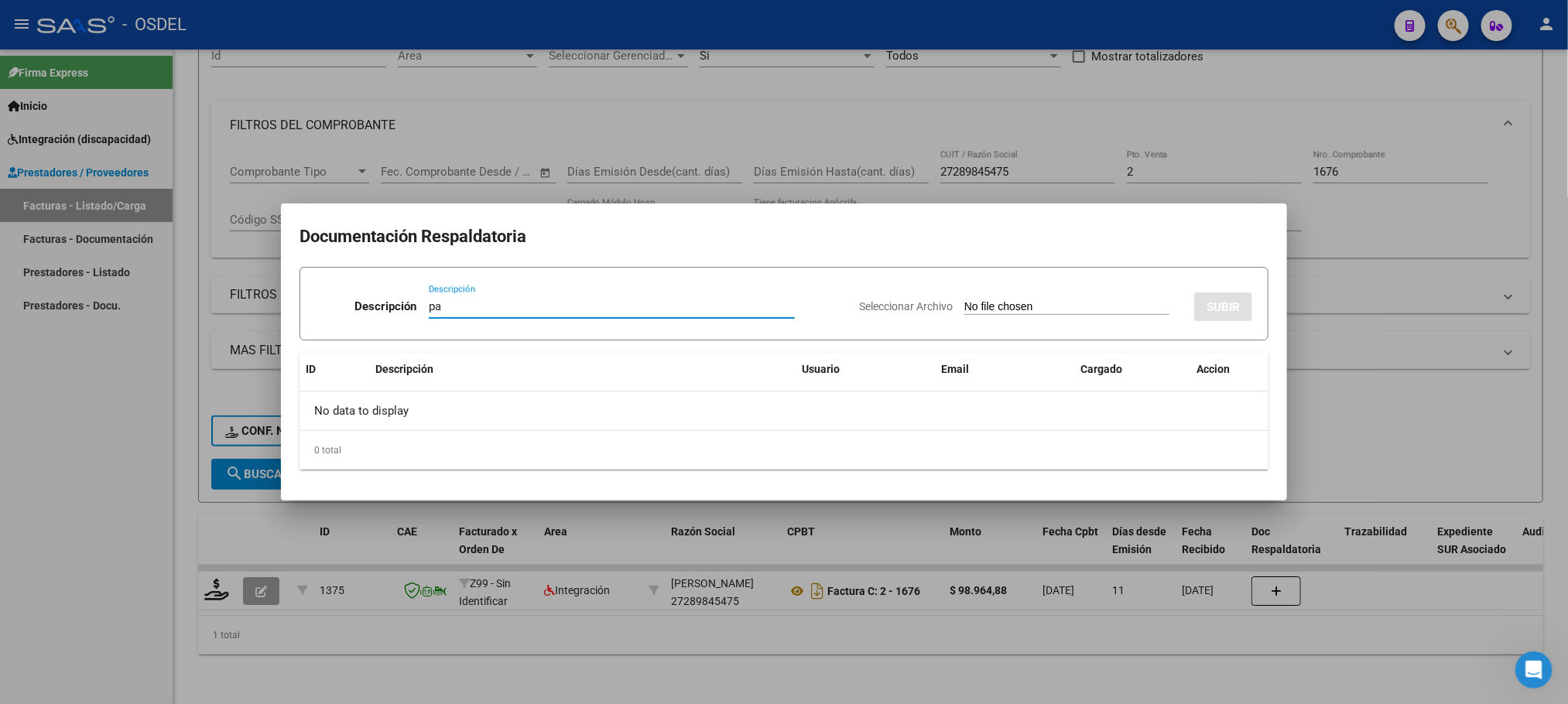
type input "pa"
click at [1005, 307] on input "Seleccionar Archivo" at bounding box center [1067, 307] width 205 height 15
type input "C:\fakepath\pa-27289845475_5_2_1676.jpg"
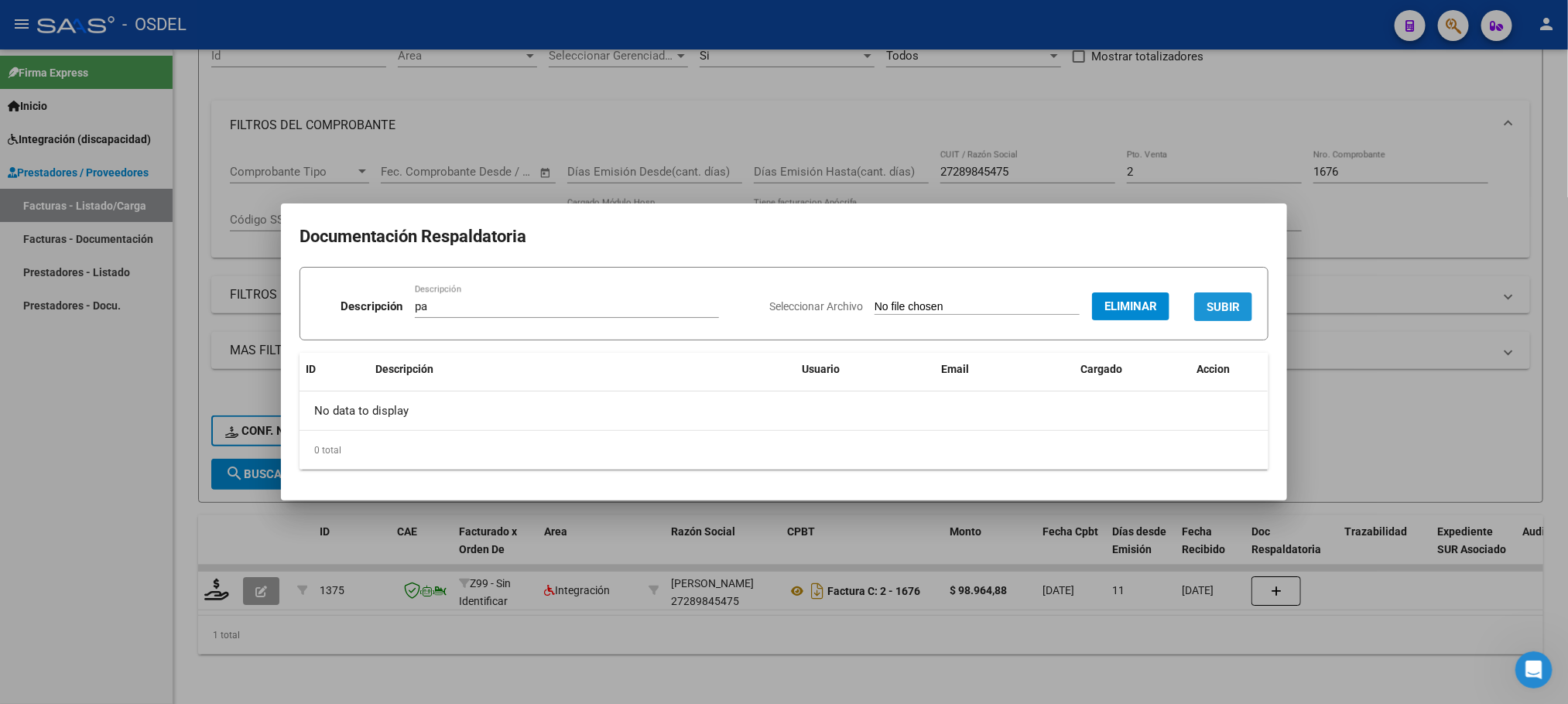
click at [1231, 307] on span "SUBIR" at bounding box center [1223, 307] width 34 height 14
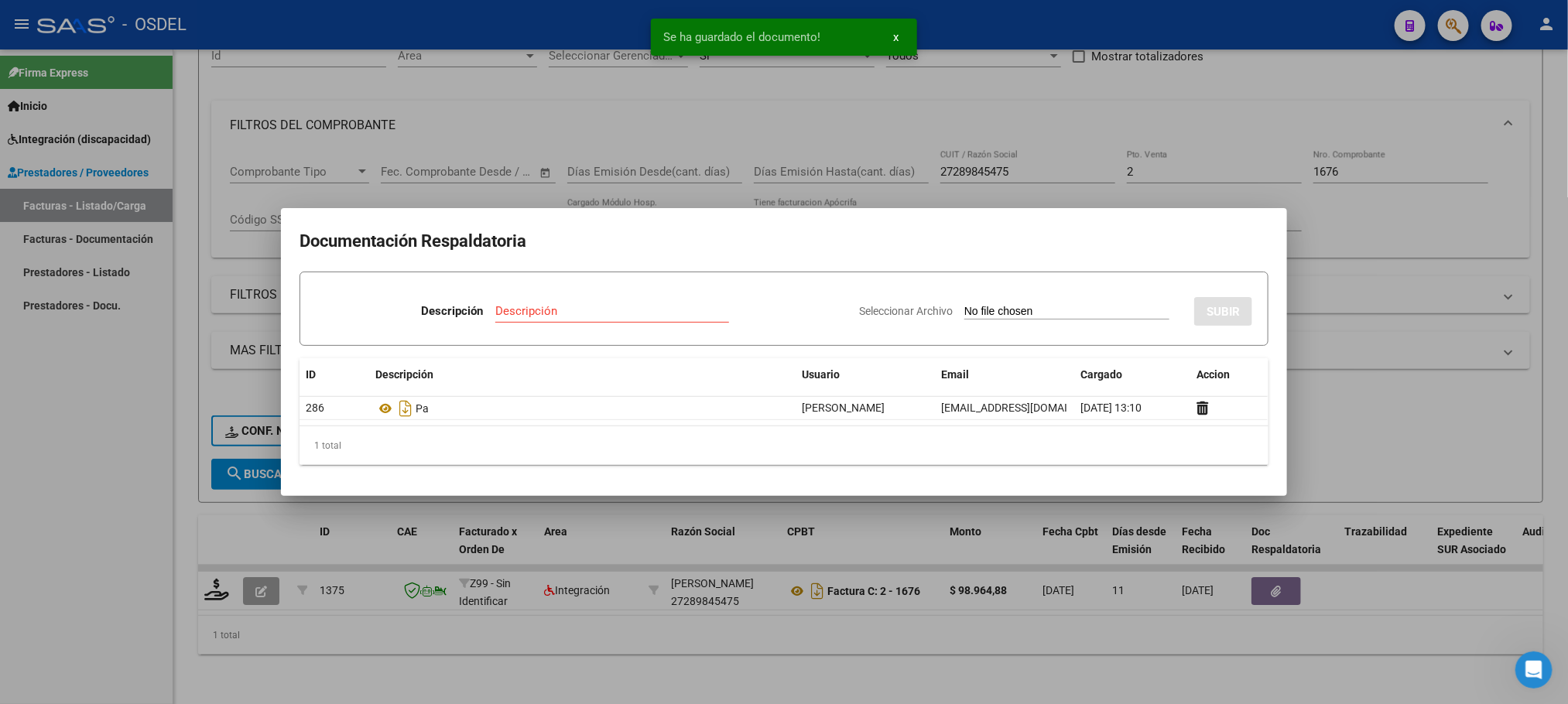
click at [1389, 402] on div at bounding box center [784, 352] width 1568 height 704
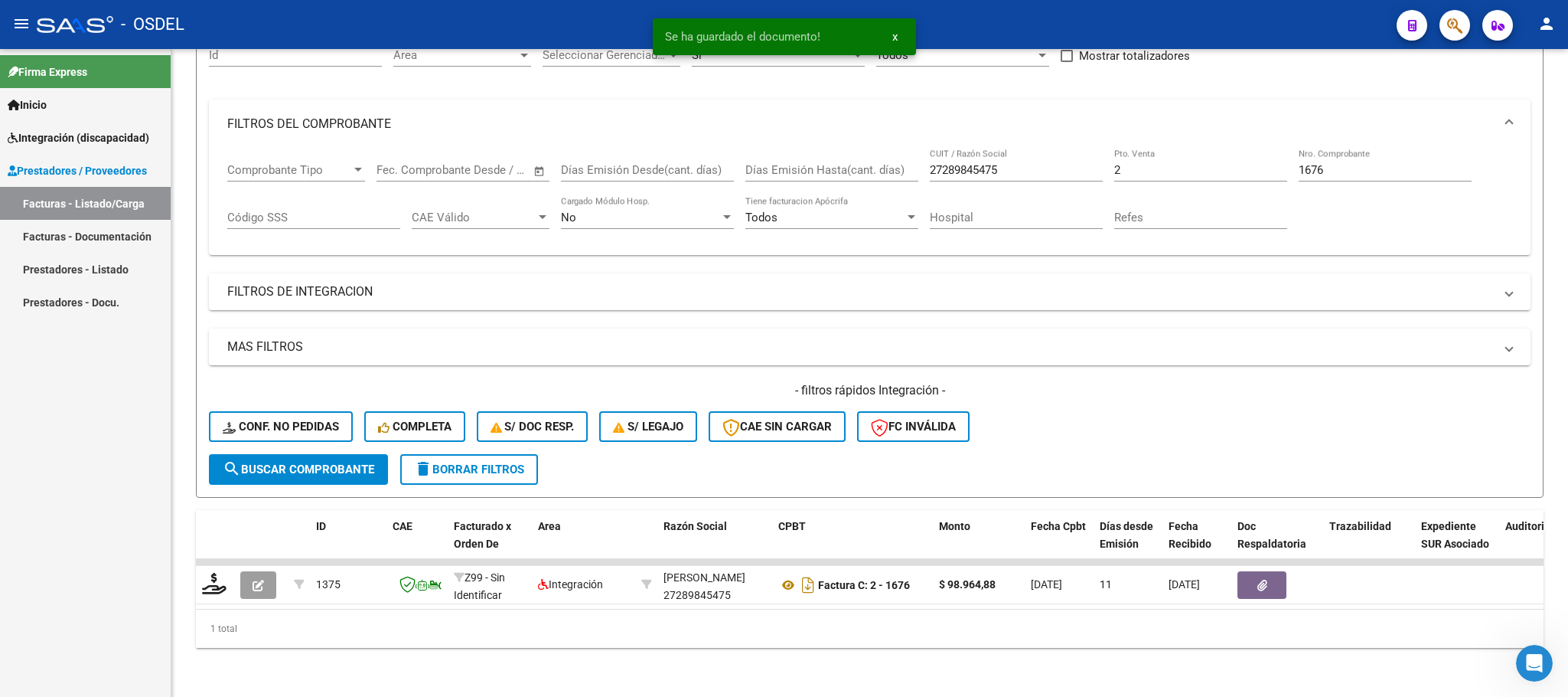
click at [53, 141] on span "Integración (discapacidad)" at bounding box center [79, 138] width 142 height 17
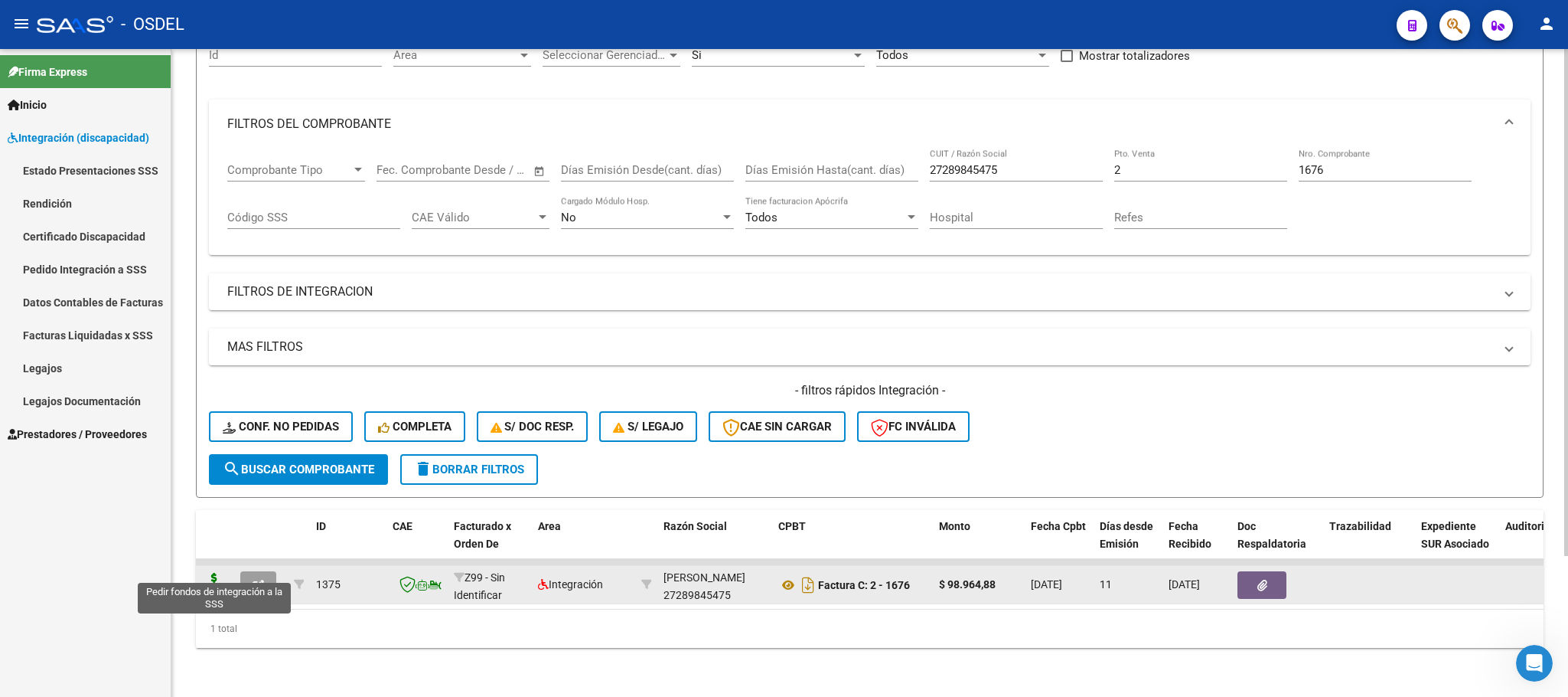
click at [207, 573] on icon at bounding box center [214, 583] width 25 height 21
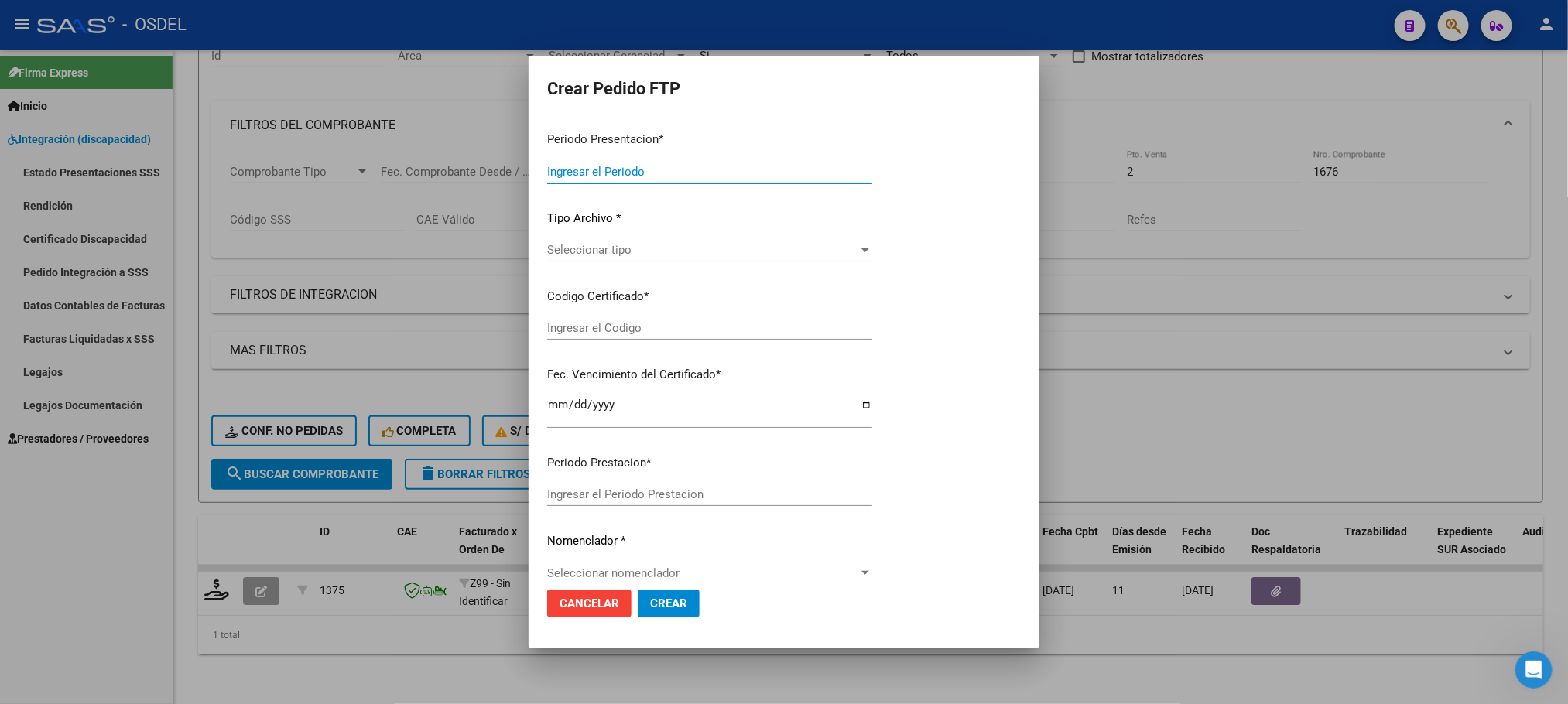
type input "202508"
type input "$ 98.964,88"
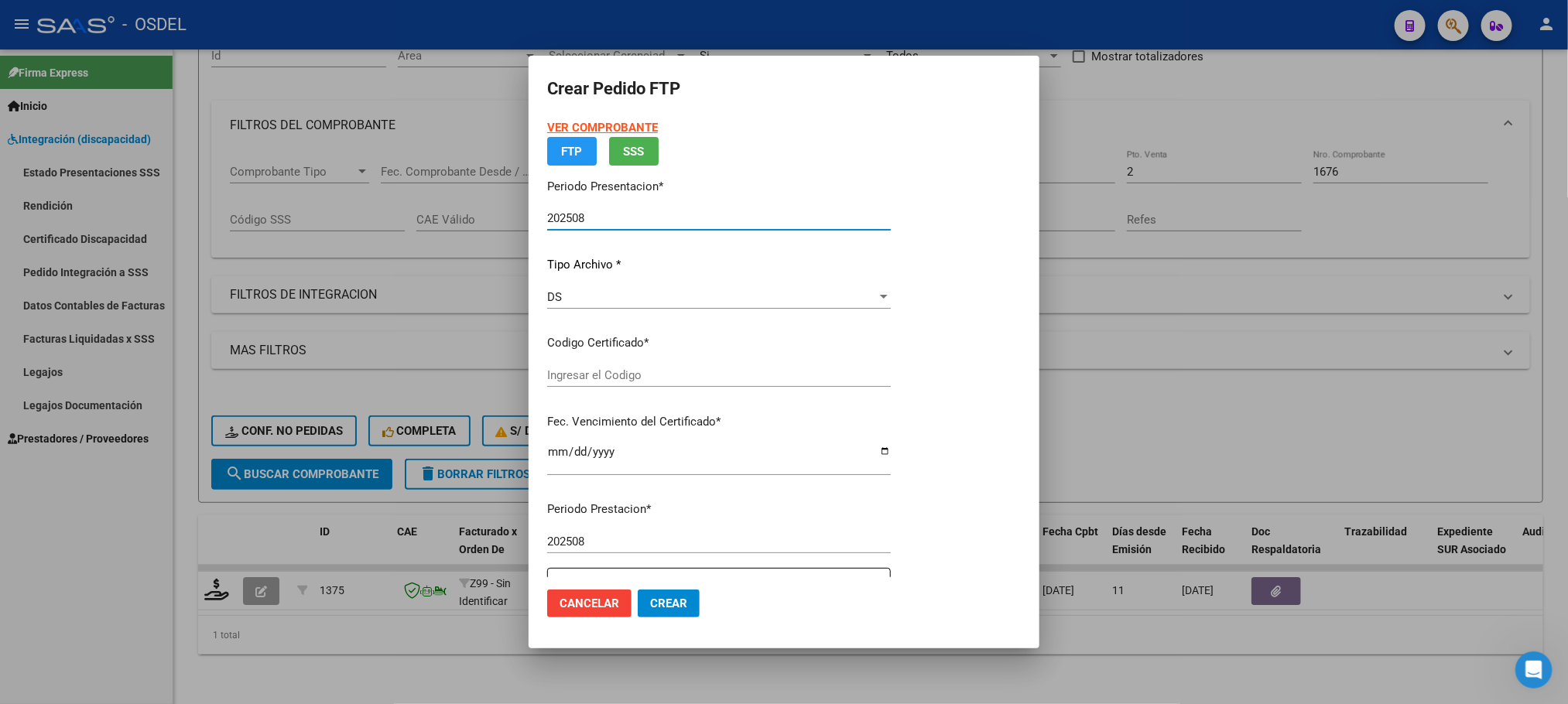
type input "3436233463"
type input "2025-05-04"
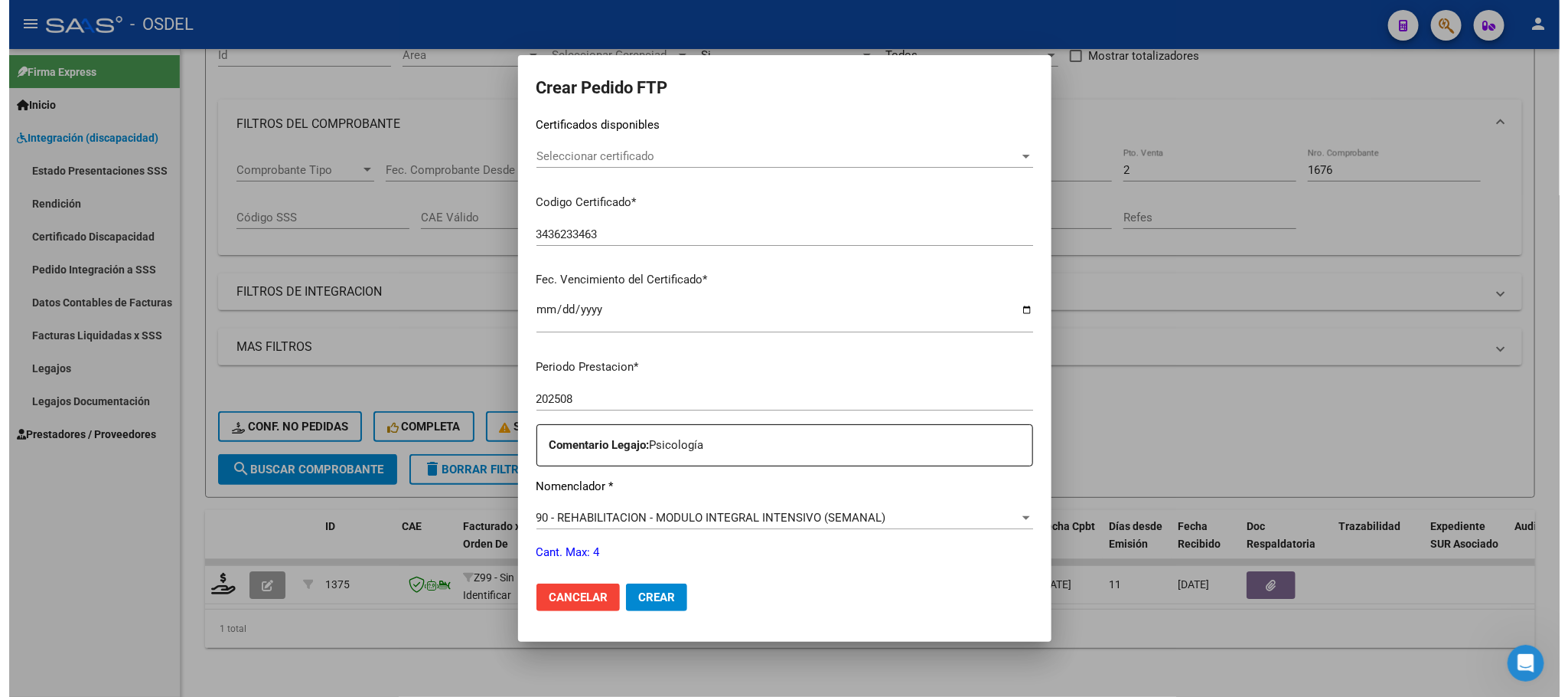
scroll to position [384, 0]
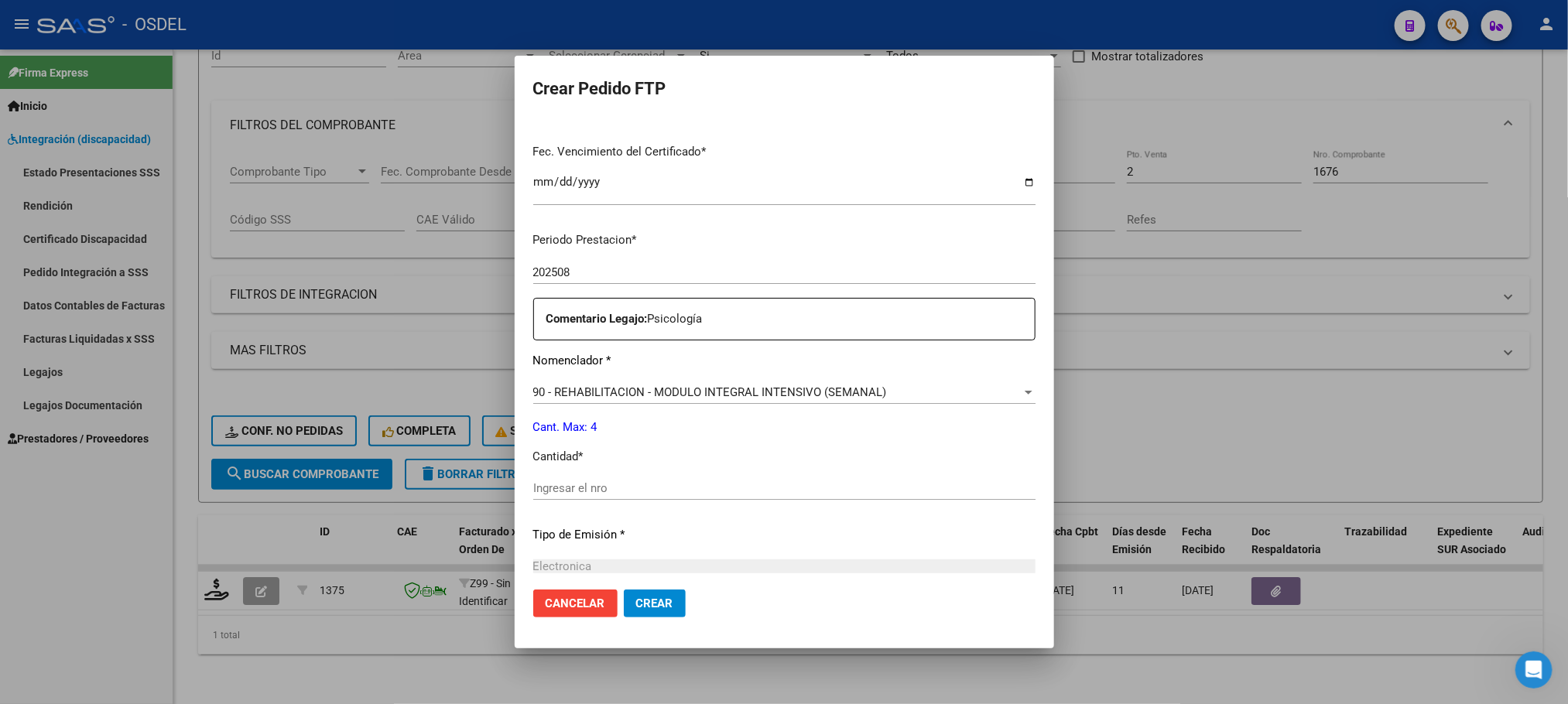
click at [643, 495] on div "Ingresar el nro" at bounding box center [784, 487] width 502 height 23
type input "4"
click at [636, 596] on span "Crear" at bounding box center [654, 603] width 37 height 14
click at [1185, 391] on div at bounding box center [784, 352] width 1568 height 704
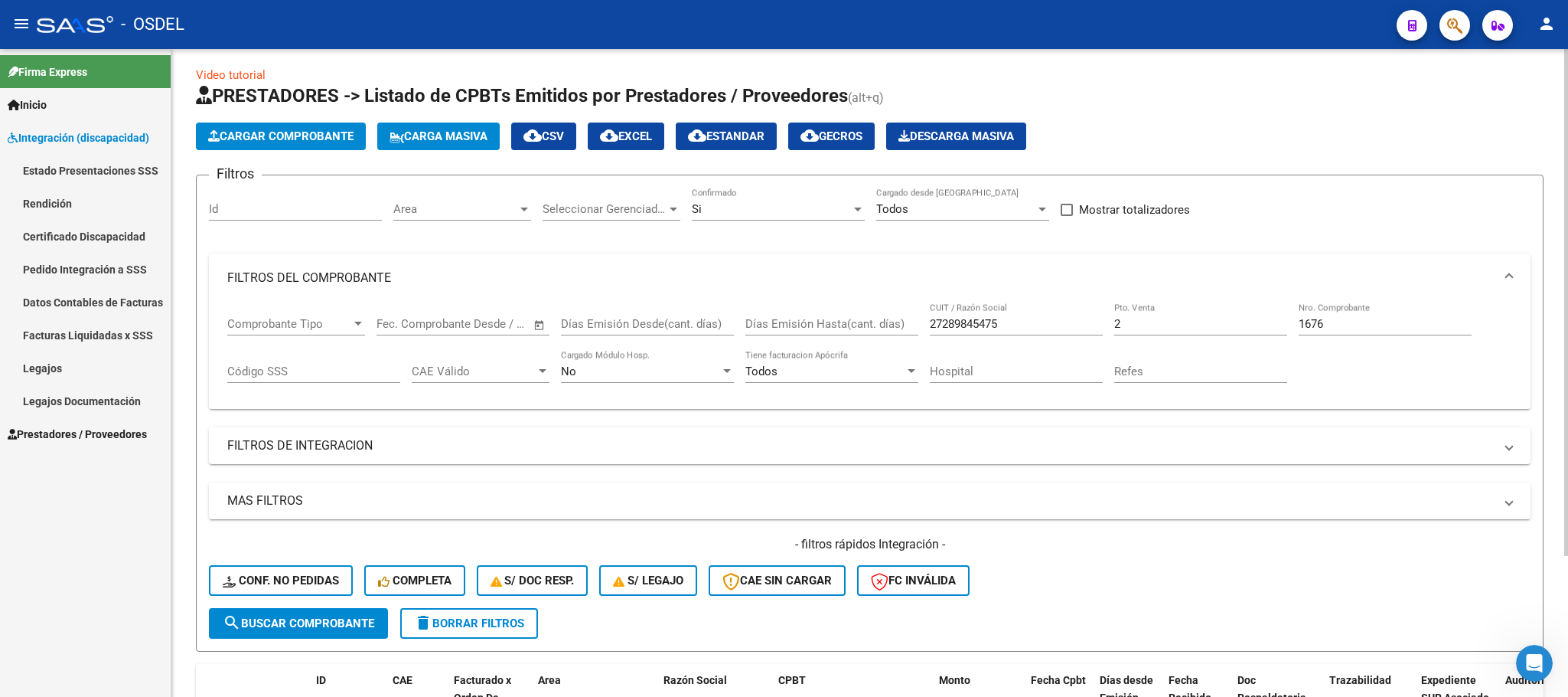
scroll to position [0, 0]
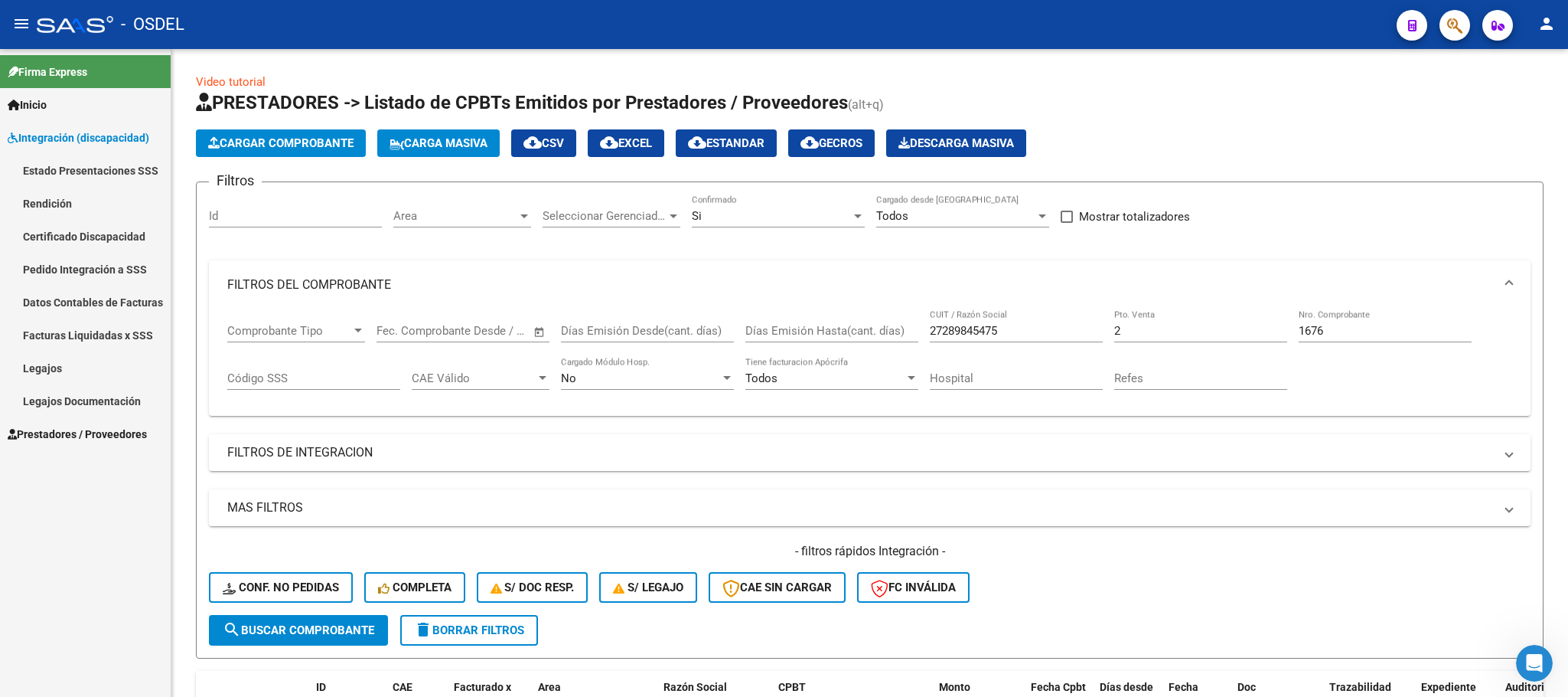
click at [62, 137] on span "Integración (discapacidad)" at bounding box center [79, 138] width 142 height 17
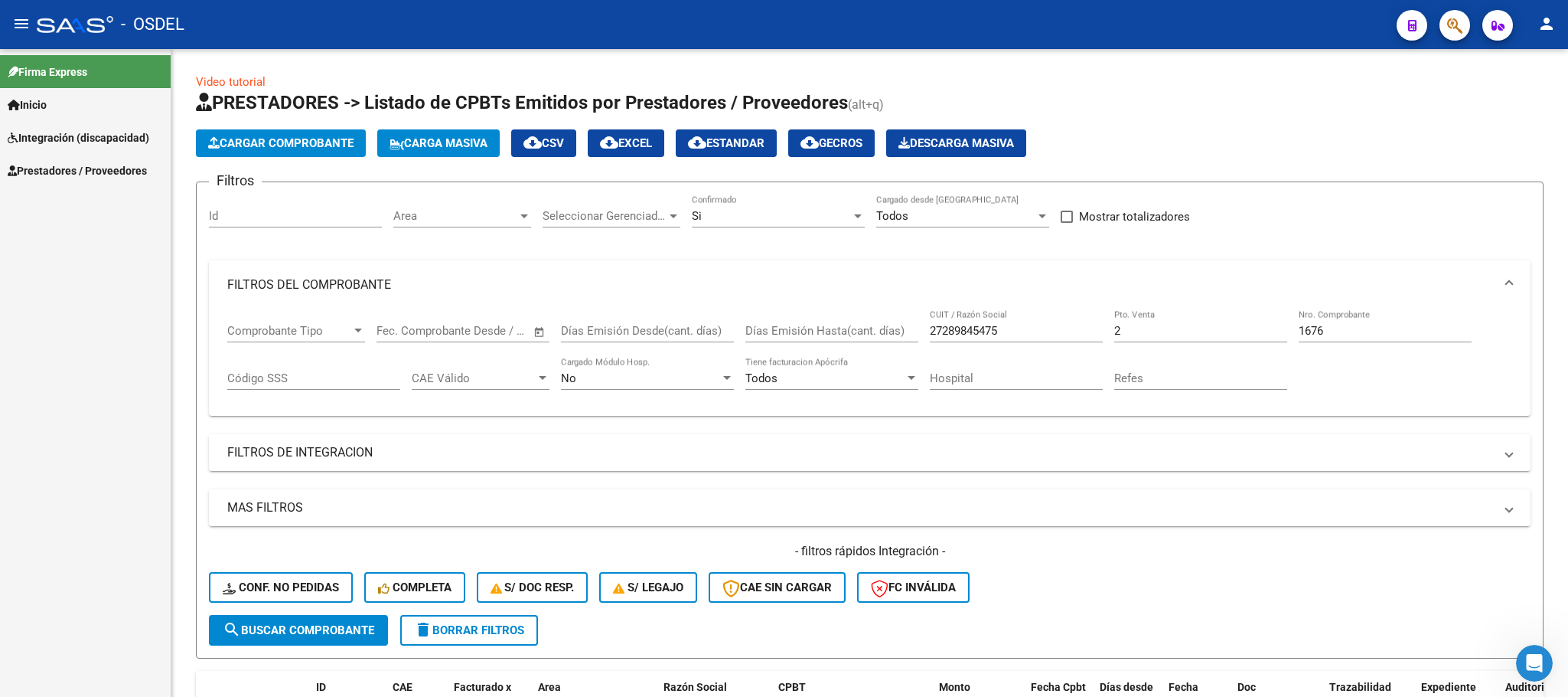
click at [71, 140] on span "Integración (discapacidad)" at bounding box center [79, 138] width 142 height 17
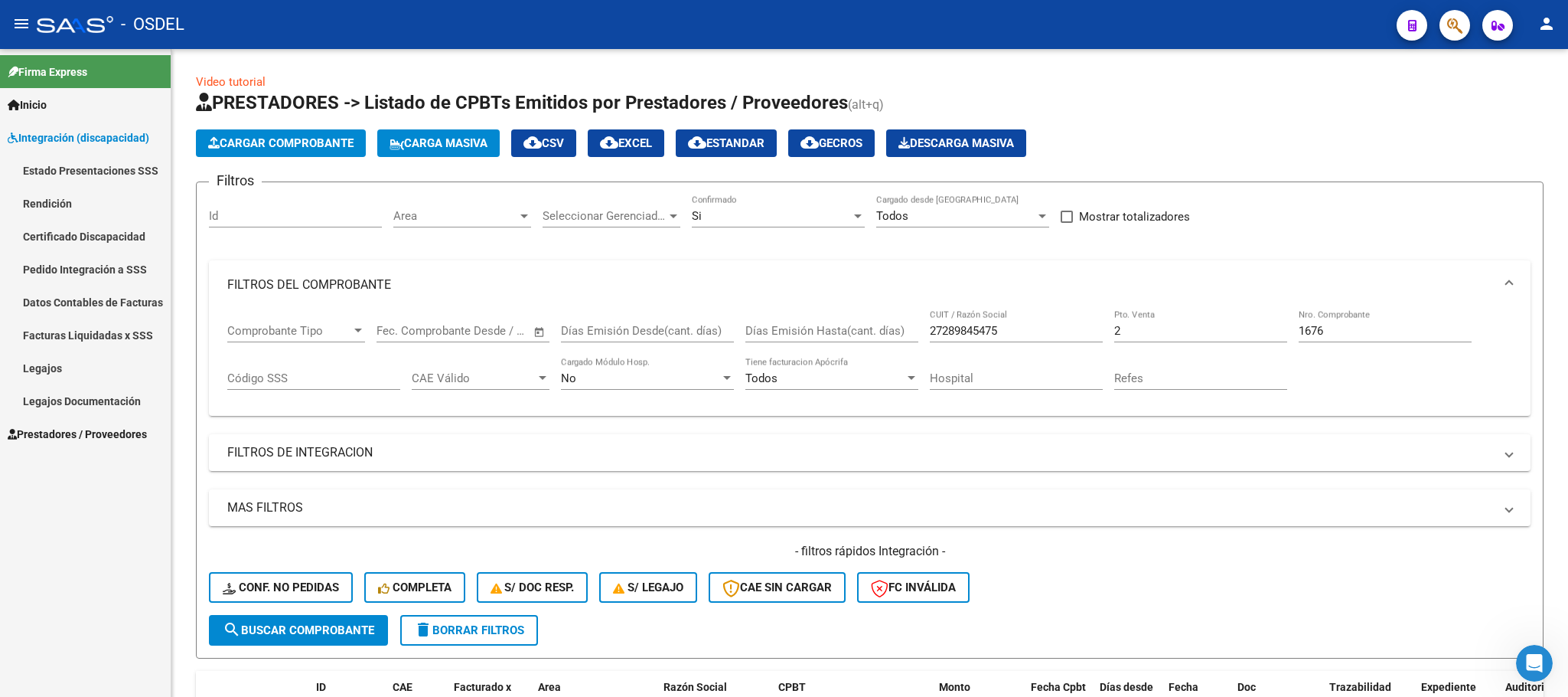
click at [84, 143] on span "Integración (discapacidad)" at bounding box center [79, 138] width 142 height 17
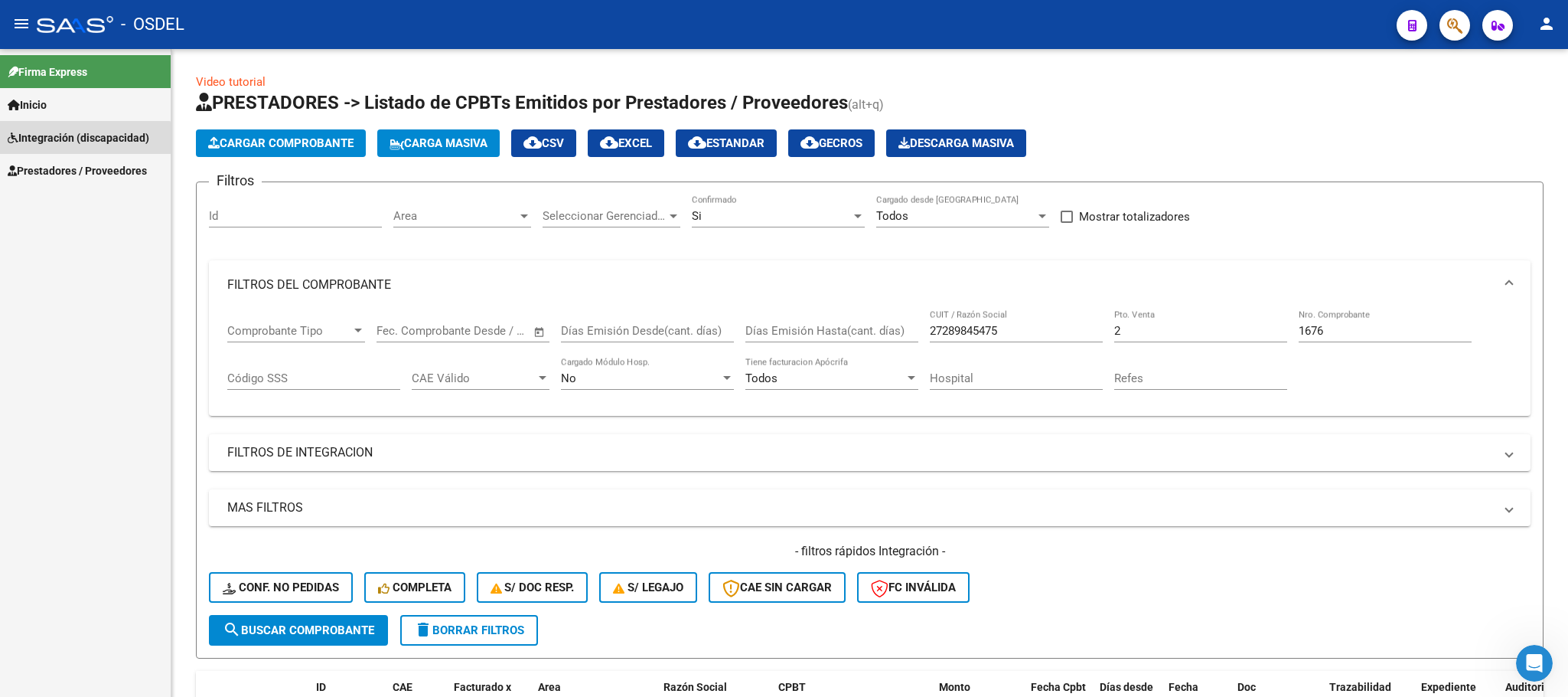
click at [84, 143] on span "Integración (discapacidad)" at bounding box center [79, 138] width 142 height 17
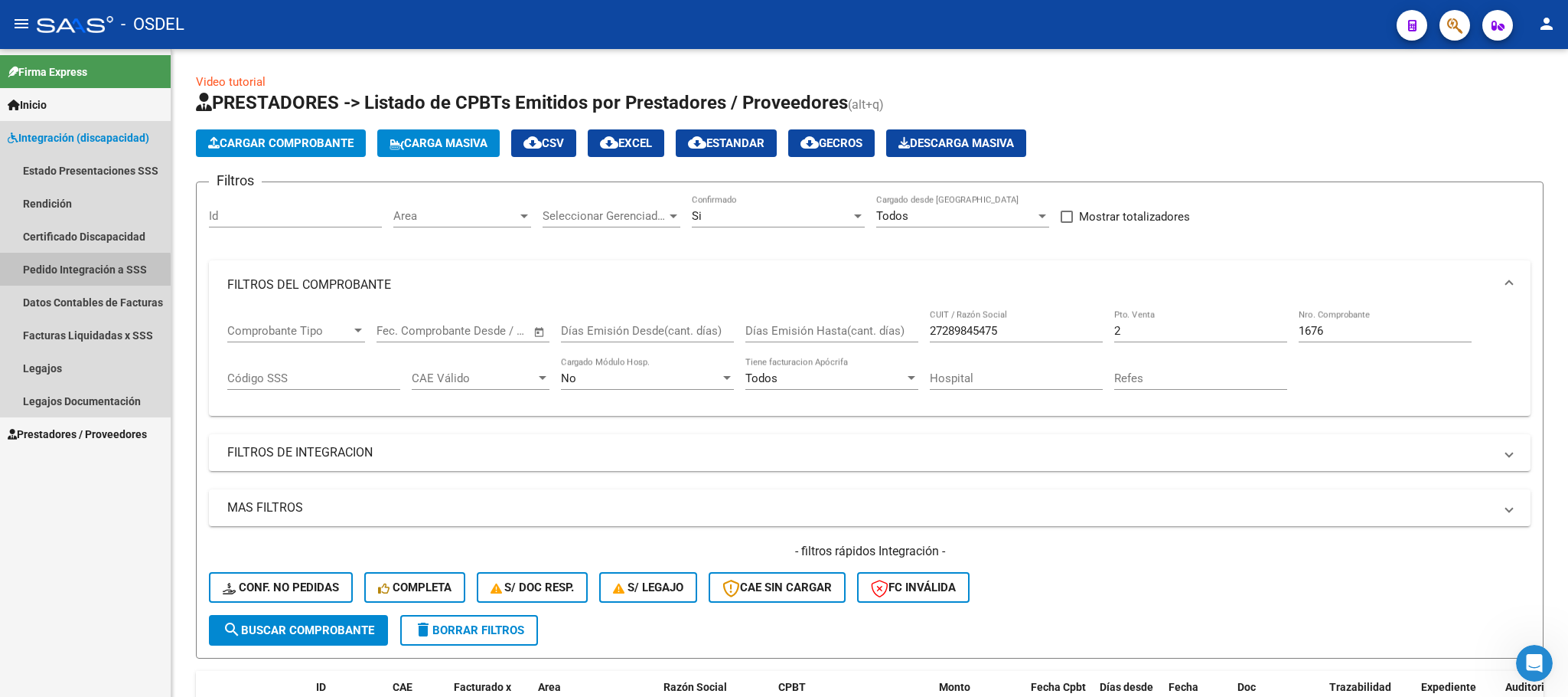
click at [71, 272] on link "Pedido Integración a SSS" at bounding box center [85, 269] width 171 height 33
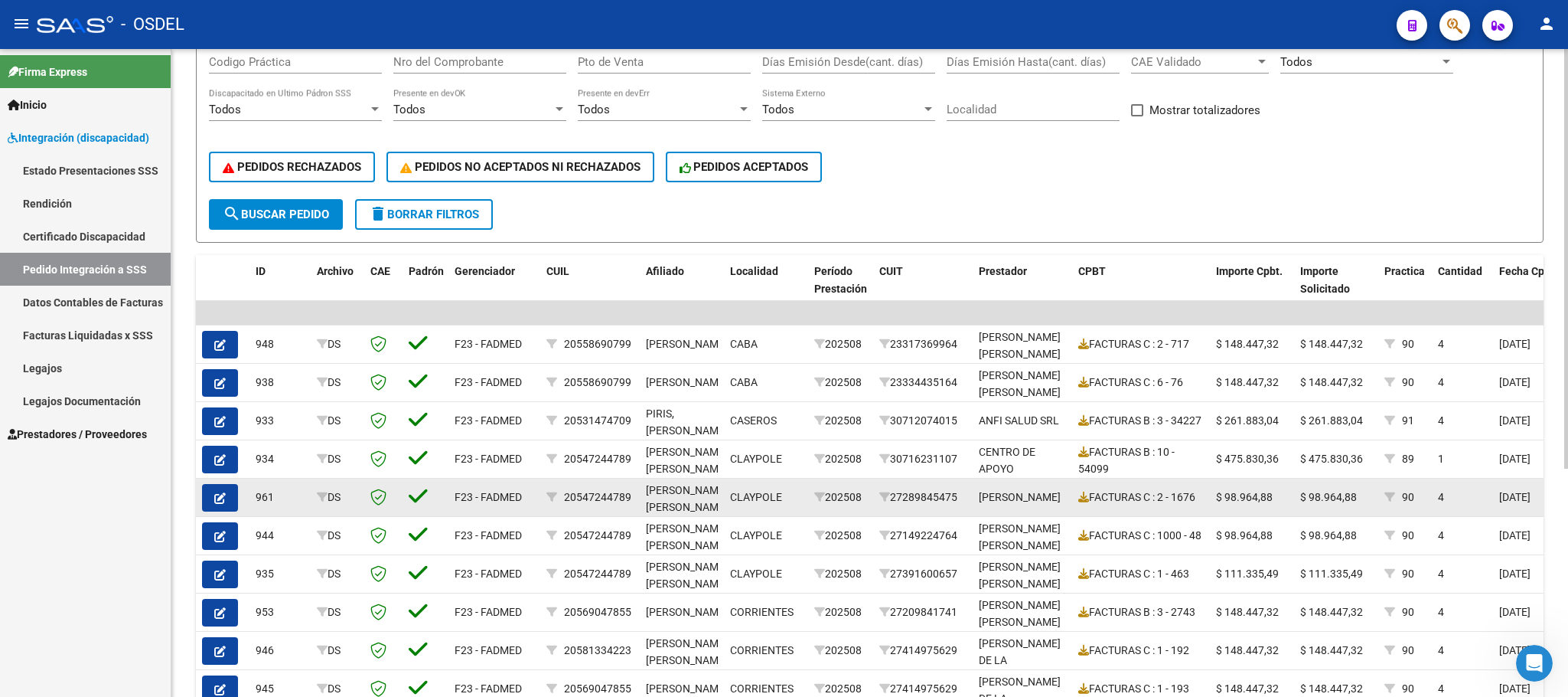
scroll to position [3, 0]
click at [232, 494] on button "button" at bounding box center [220, 498] width 36 height 27
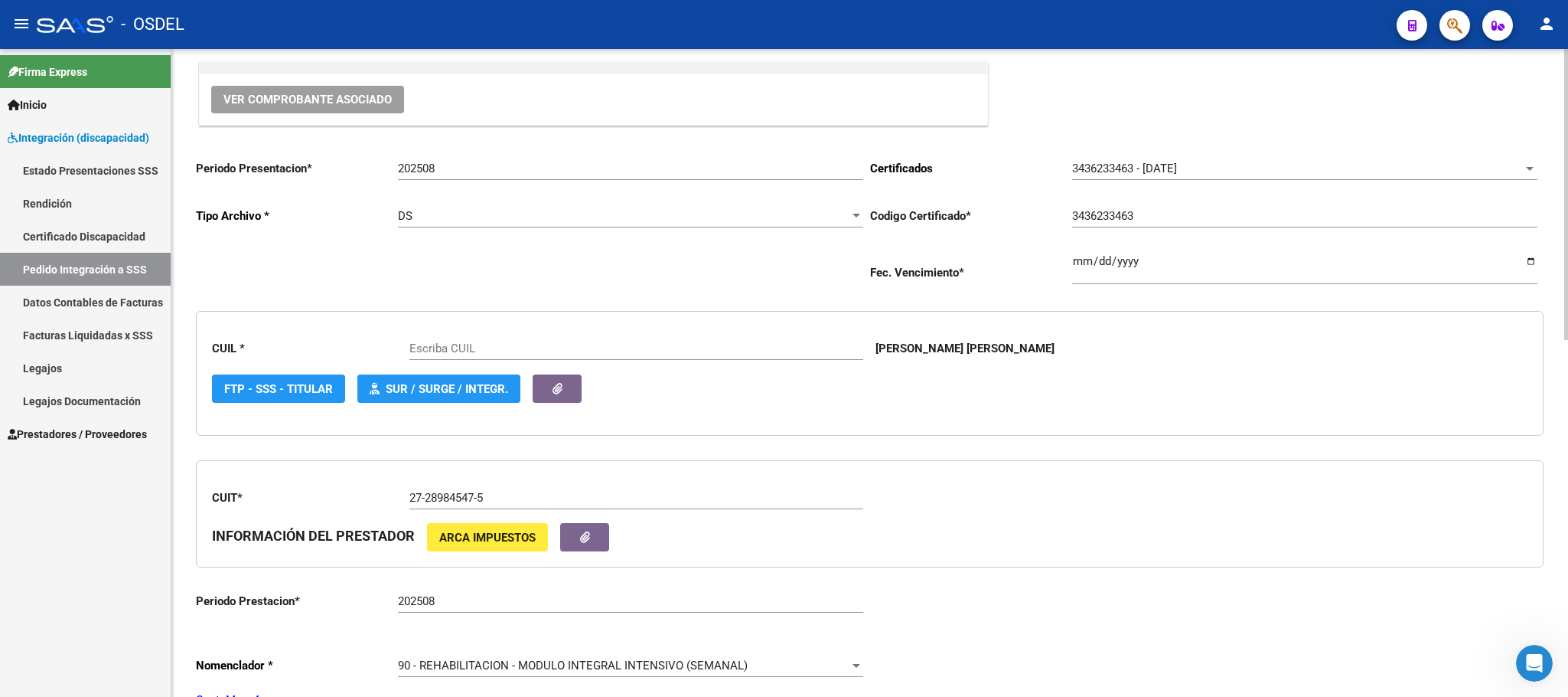
scroll to position [230, 0]
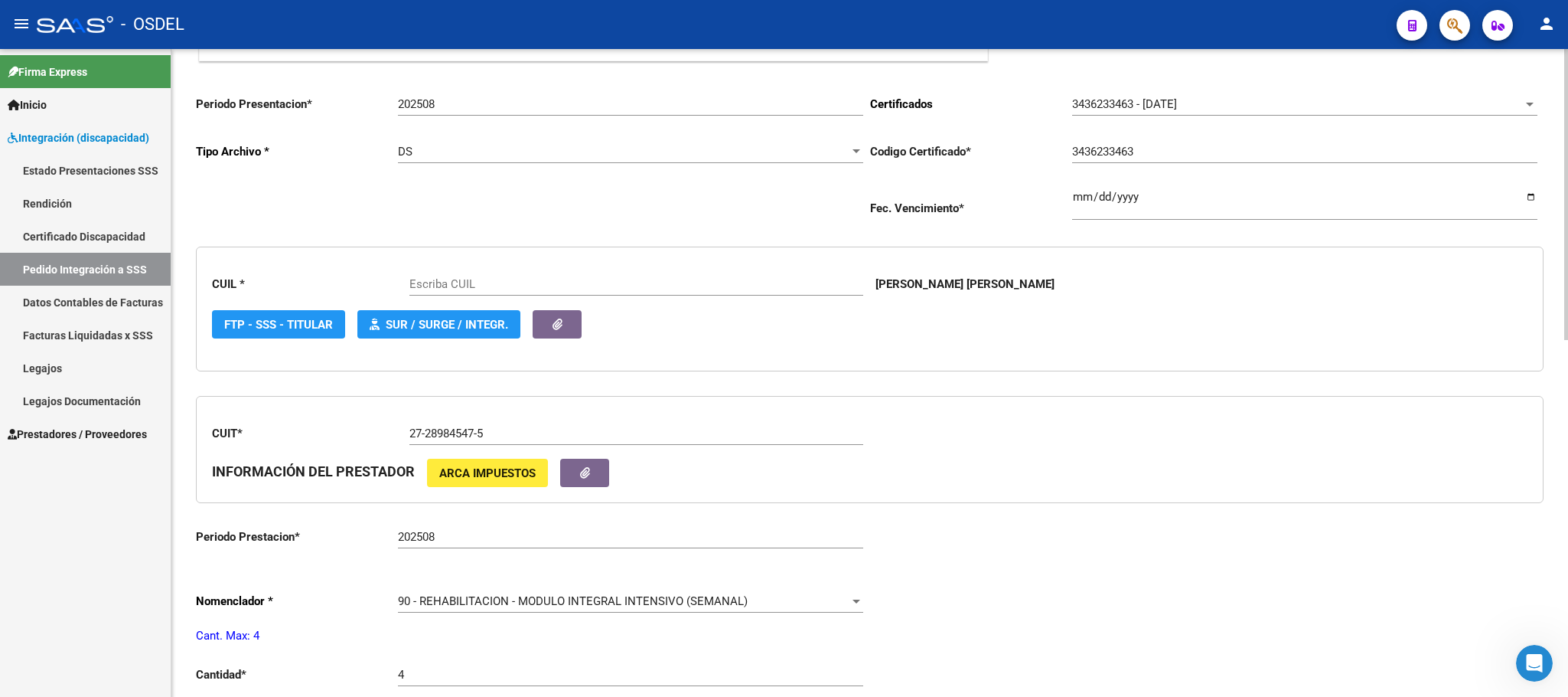
type input "20547244789"
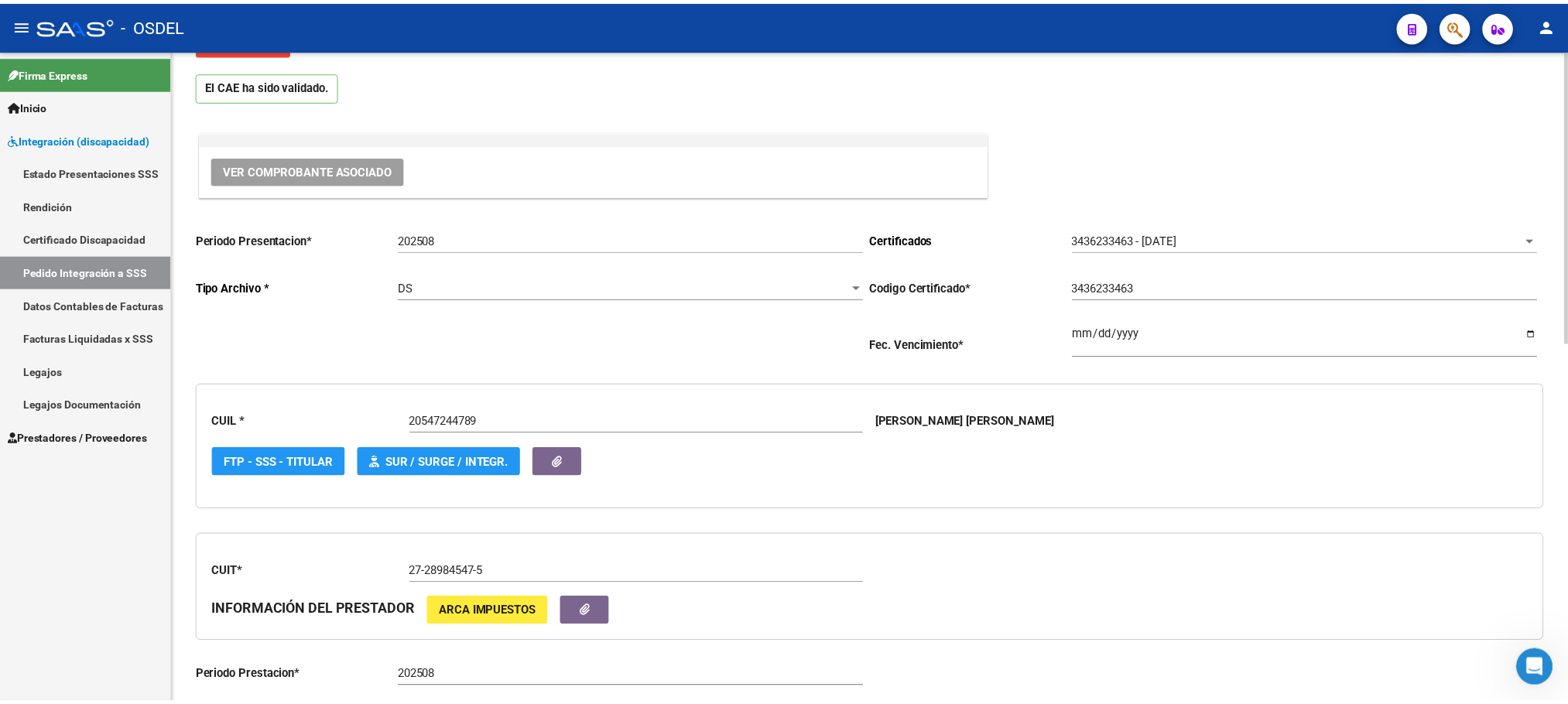
scroll to position [0, 0]
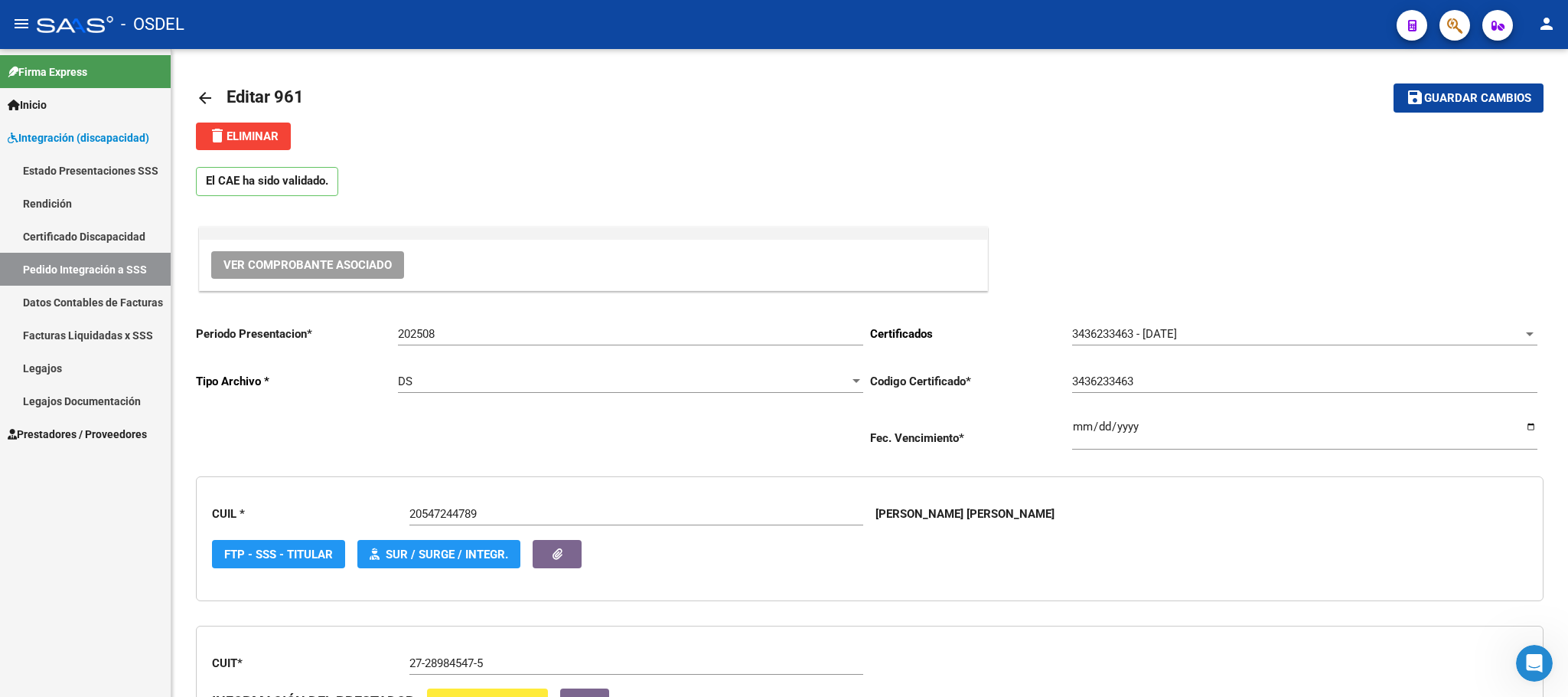
click at [35, 103] on span "Inicio" at bounding box center [27, 105] width 39 height 17
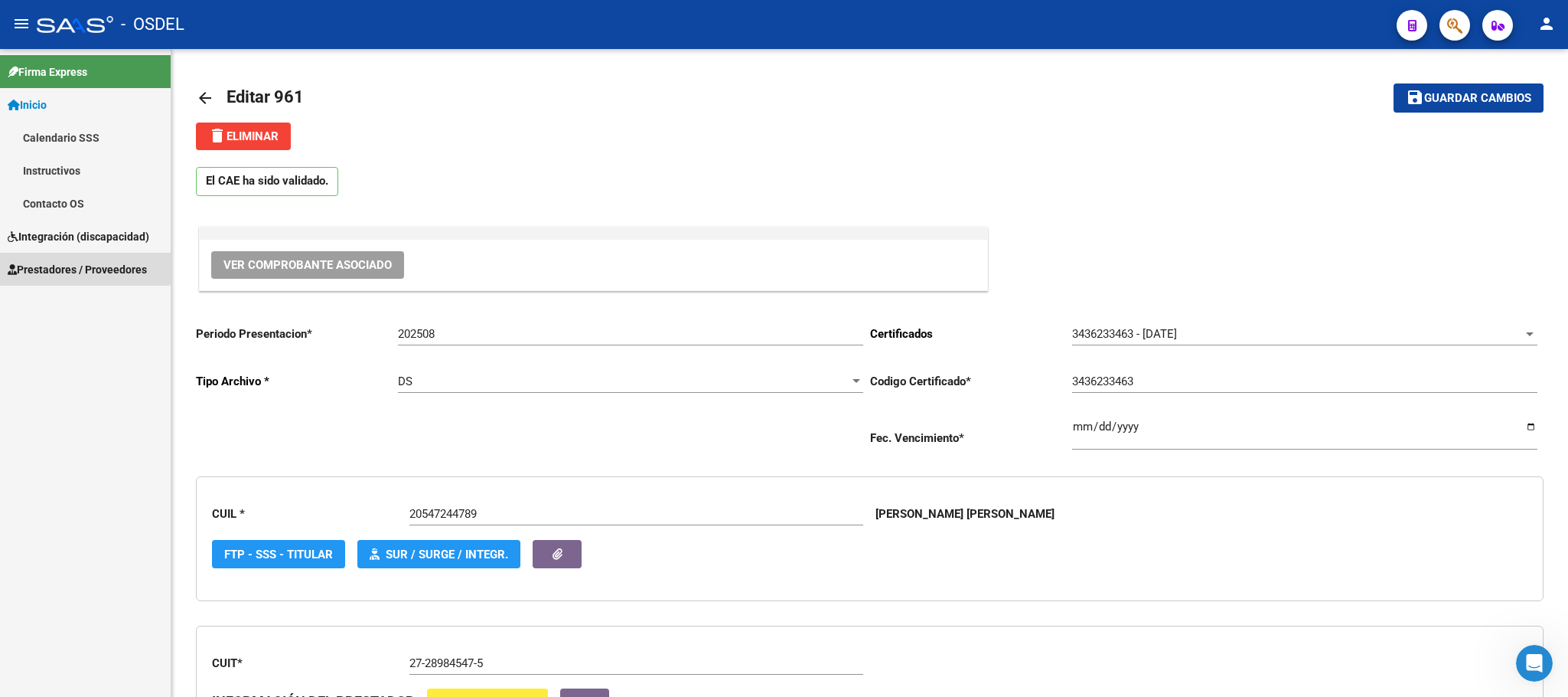
click at [53, 260] on link "Prestadores / Proveedores" at bounding box center [85, 269] width 171 height 33
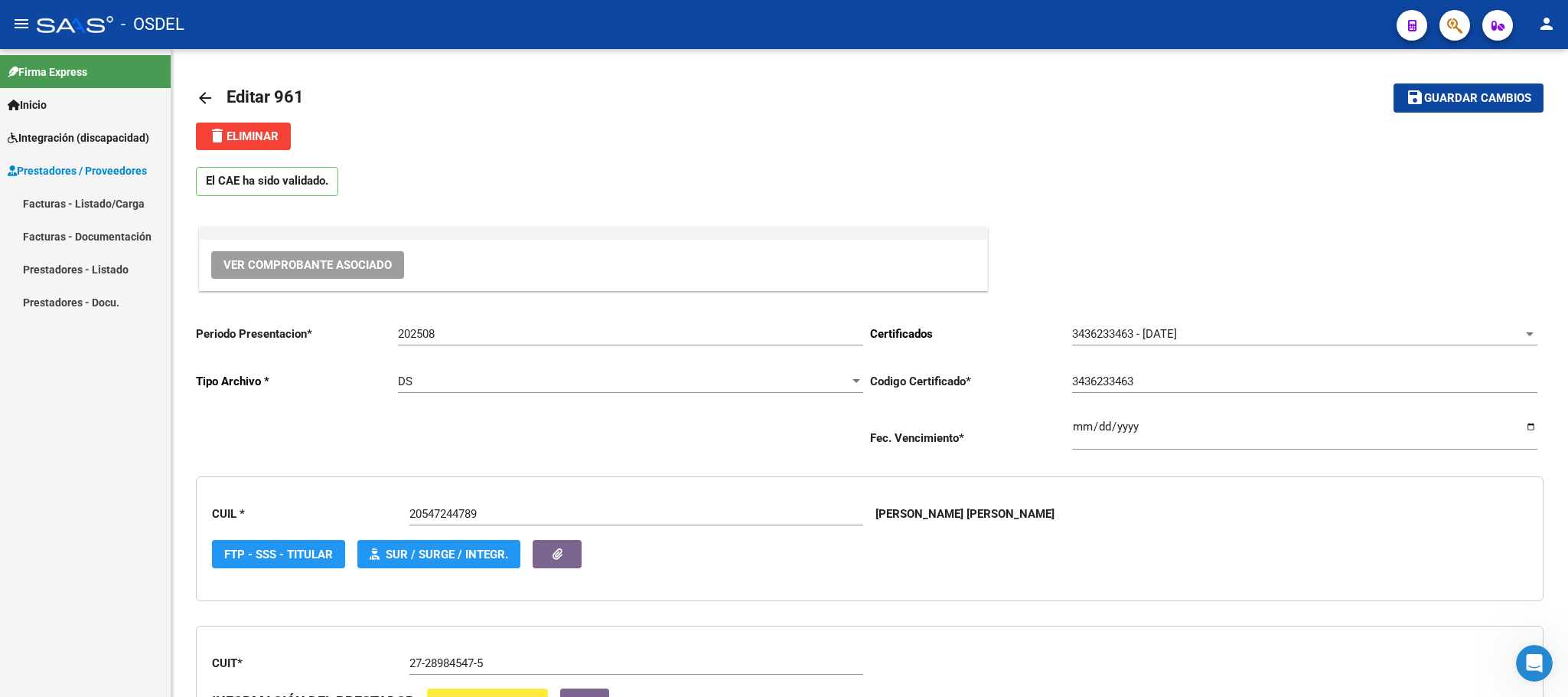
click at [70, 239] on link "Facturas - Documentación" at bounding box center [85, 236] width 171 height 33
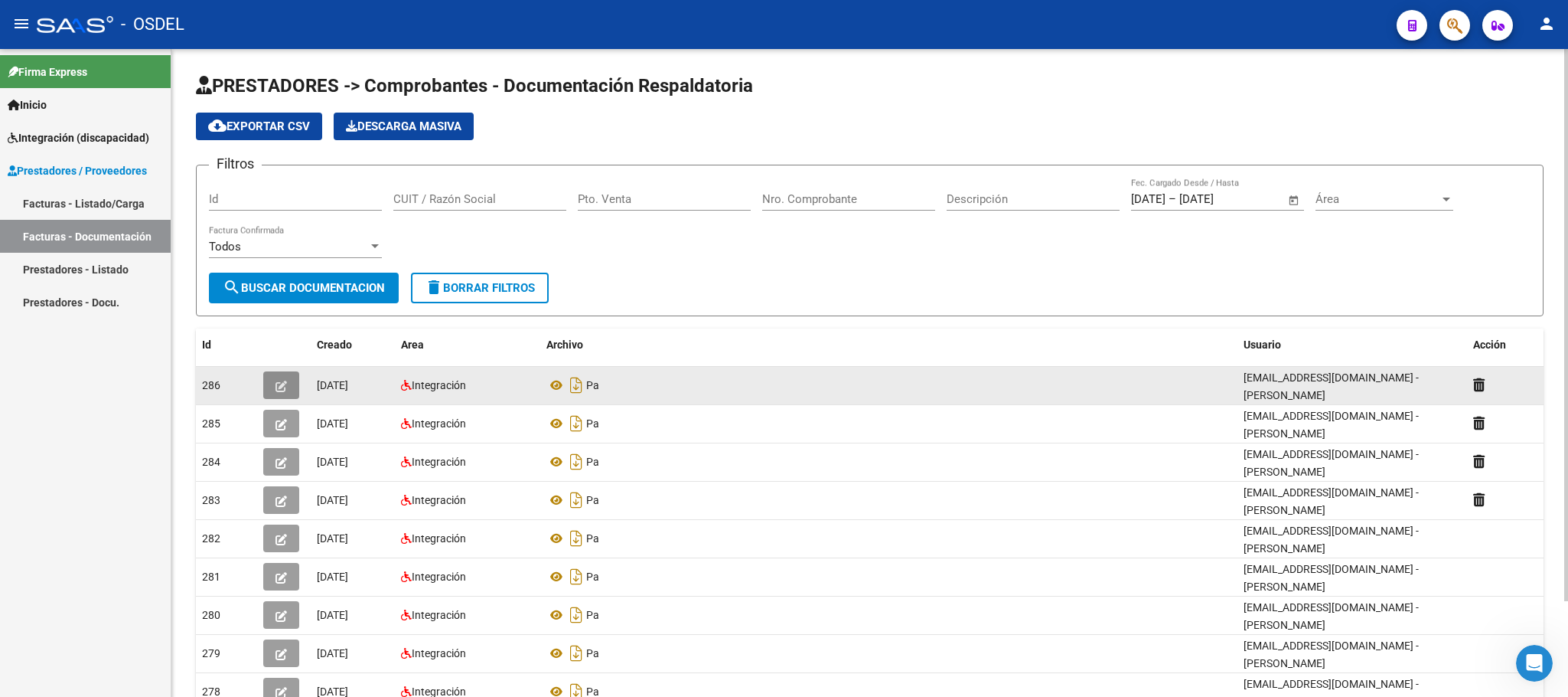
click at [283, 393] on button "button" at bounding box center [281, 385] width 36 height 27
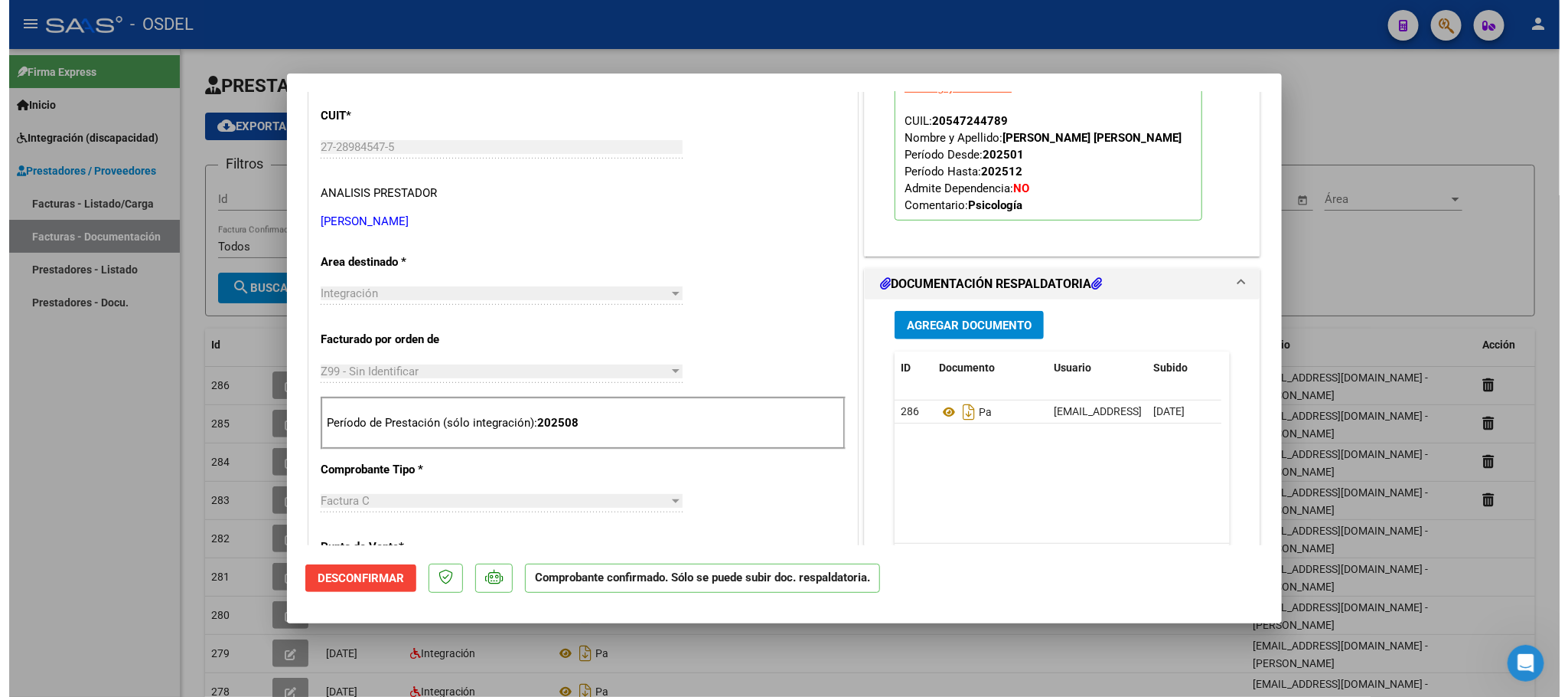
scroll to position [575, 0]
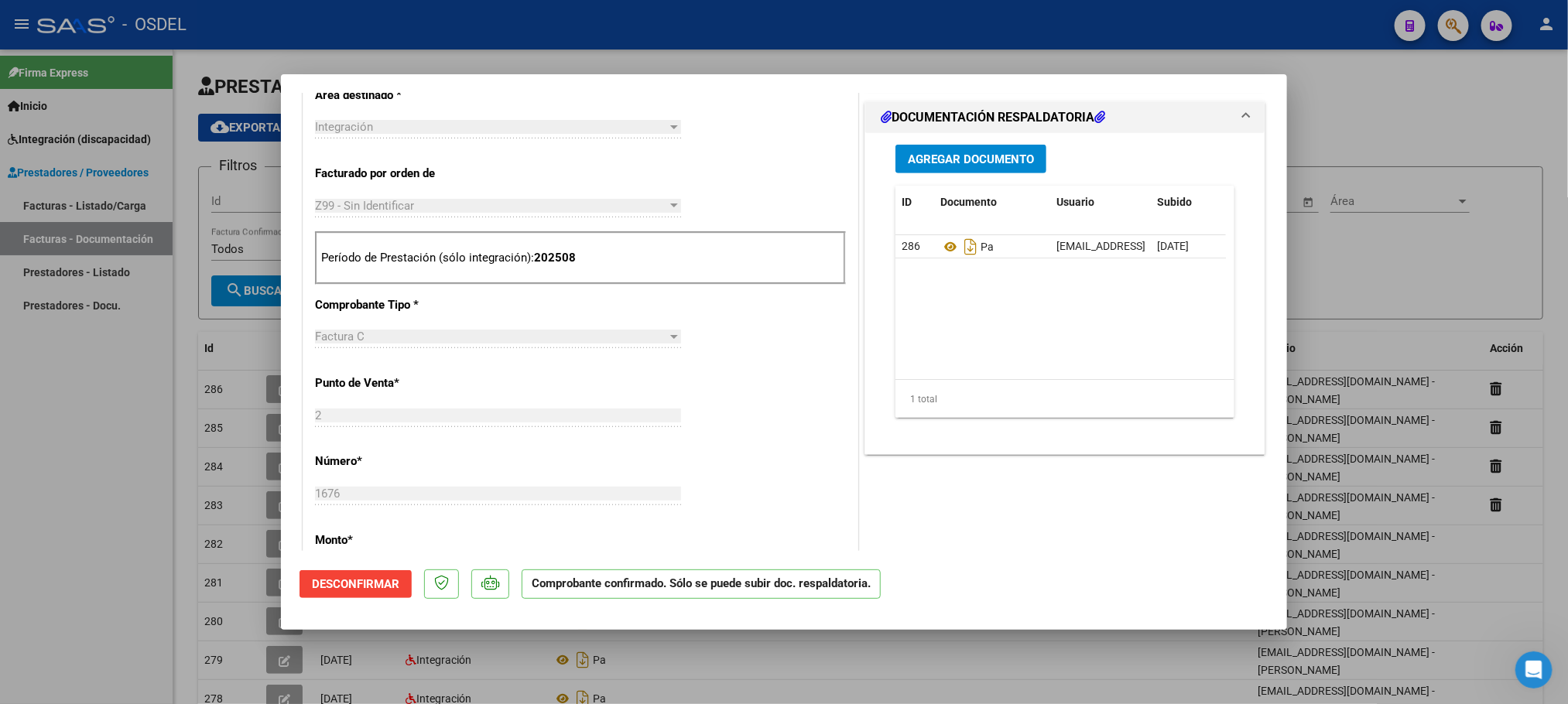
click at [1340, 125] on div at bounding box center [784, 352] width 1568 height 704
type input "$ 0,00"
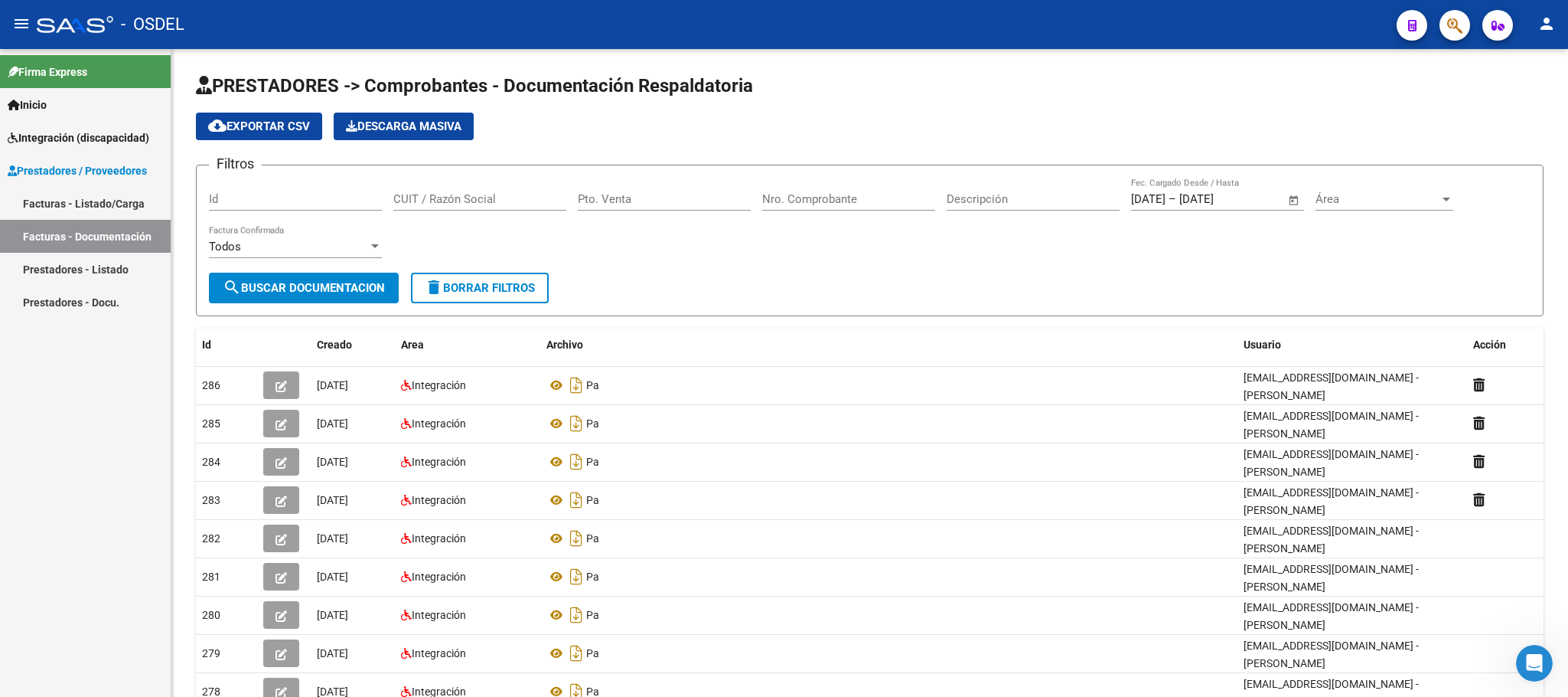
click at [47, 100] on span "Inicio" at bounding box center [27, 105] width 39 height 17
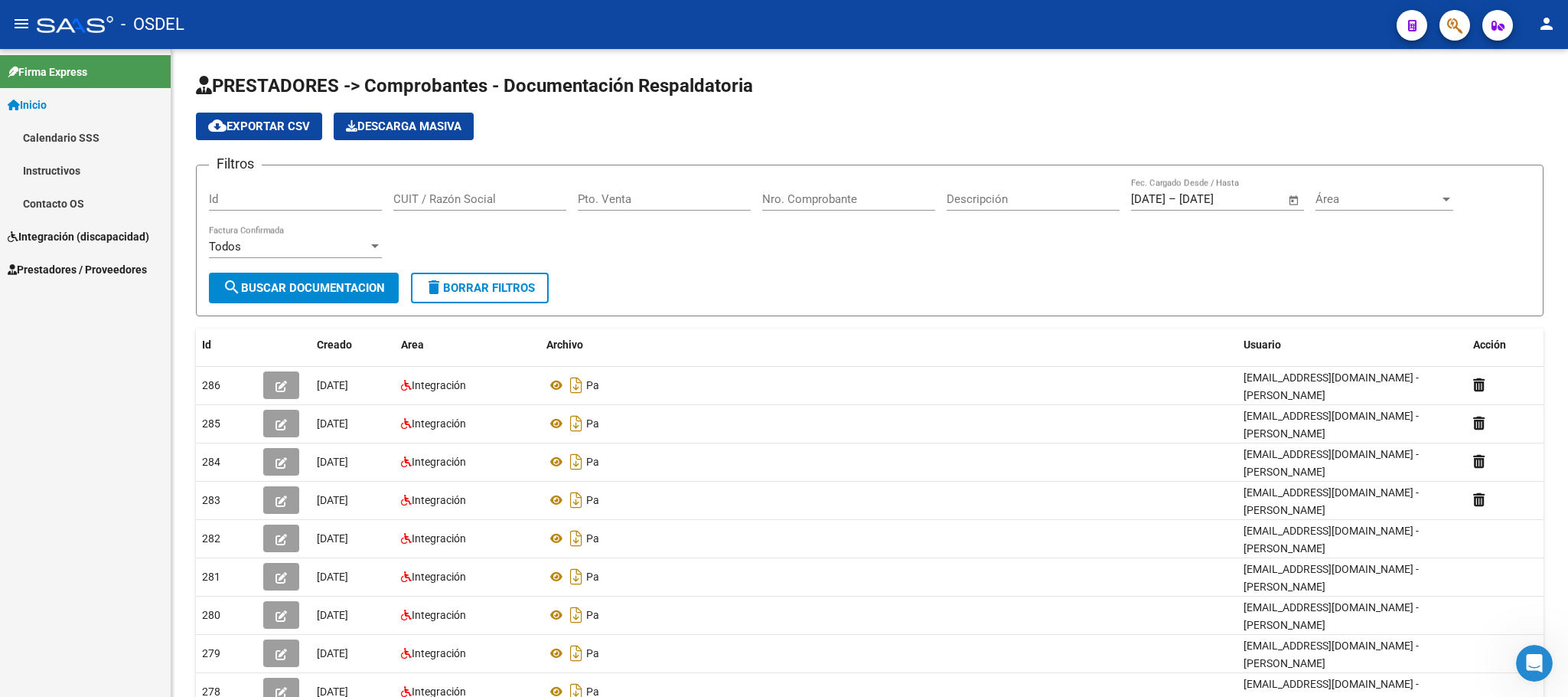
click at [81, 402] on div "Firma Express Inicio Calendario SSS Instructivos Contacto OS Integración (disca…" at bounding box center [85, 372] width 171 height 648
click at [57, 239] on span "Integración (discapacidad)" at bounding box center [79, 237] width 142 height 17
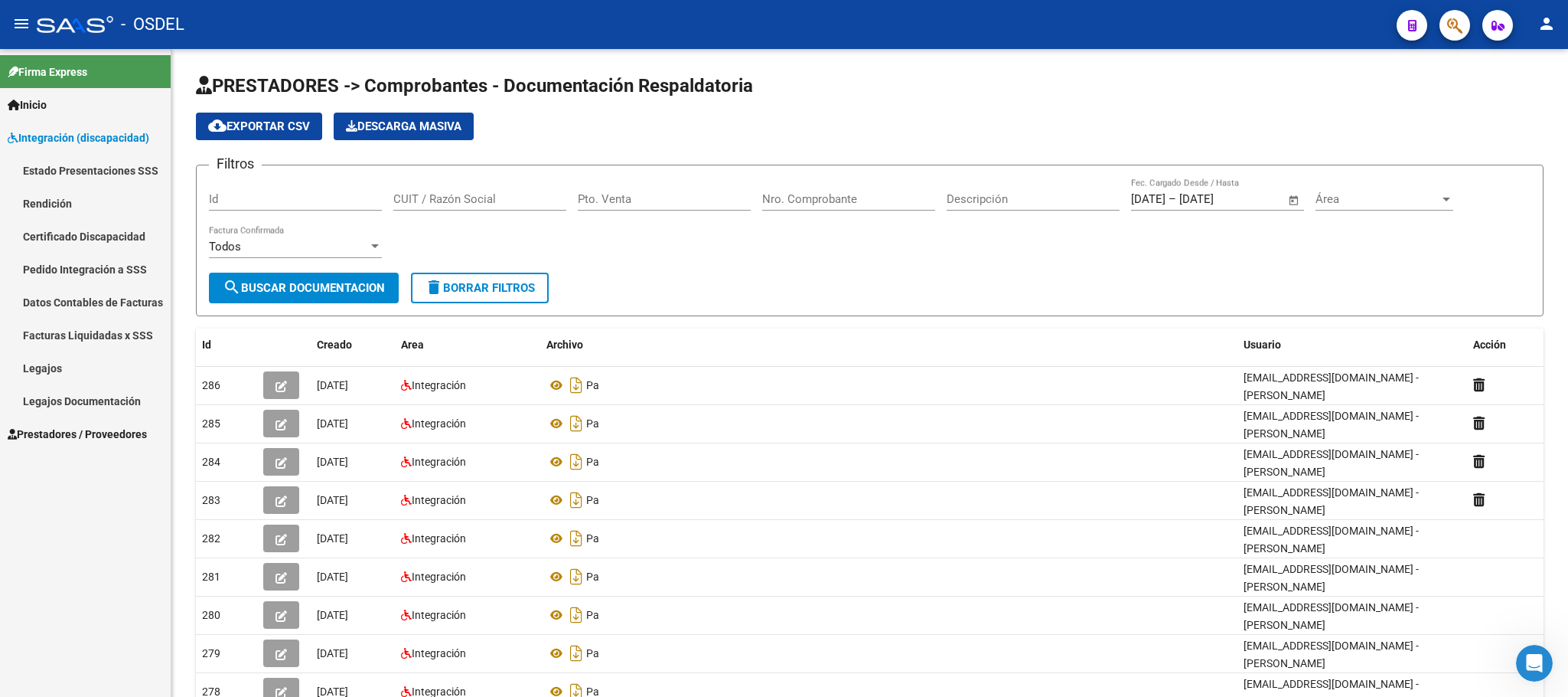
click at [73, 166] on link "Estado Presentaciones SSS" at bounding box center [85, 170] width 171 height 33
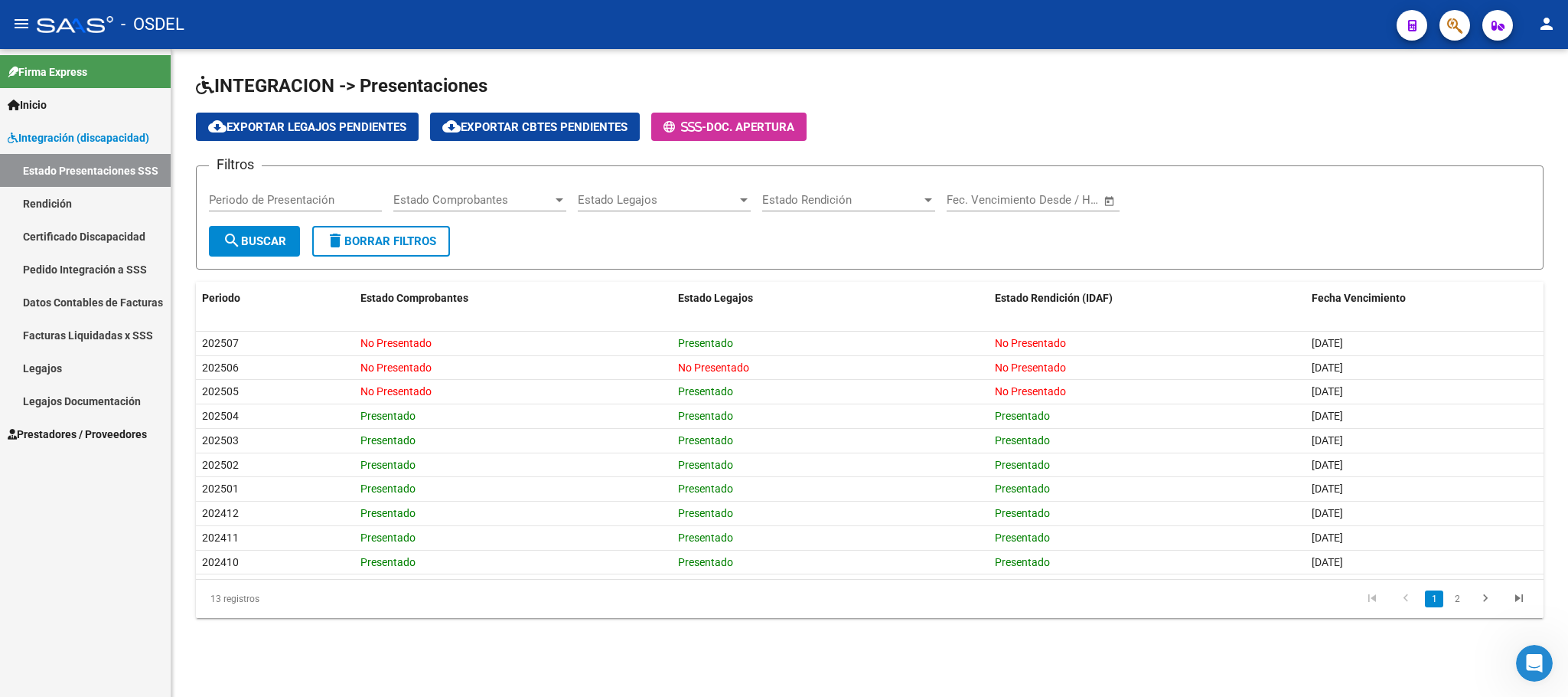
click at [1546, 17] on mat-icon "person" at bounding box center [1548, 24] width 19 height 19
click at [1509, 102] on button "exit_to_app Salir" at bounding box center [1515, 101] width 93 height 37
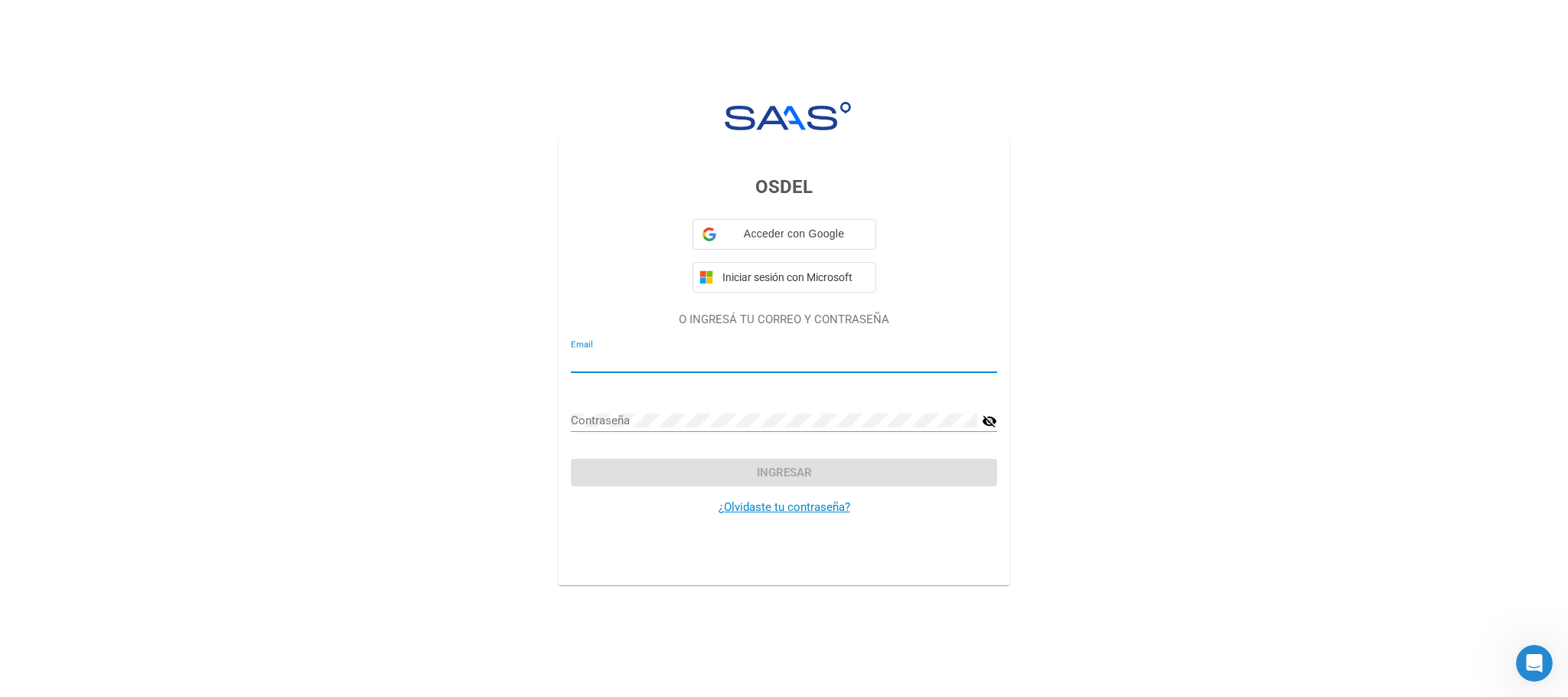
type input "zapatadaniel@hotmail.com"
